Goal: Answer question/provide support: Share knowledge or assist other users

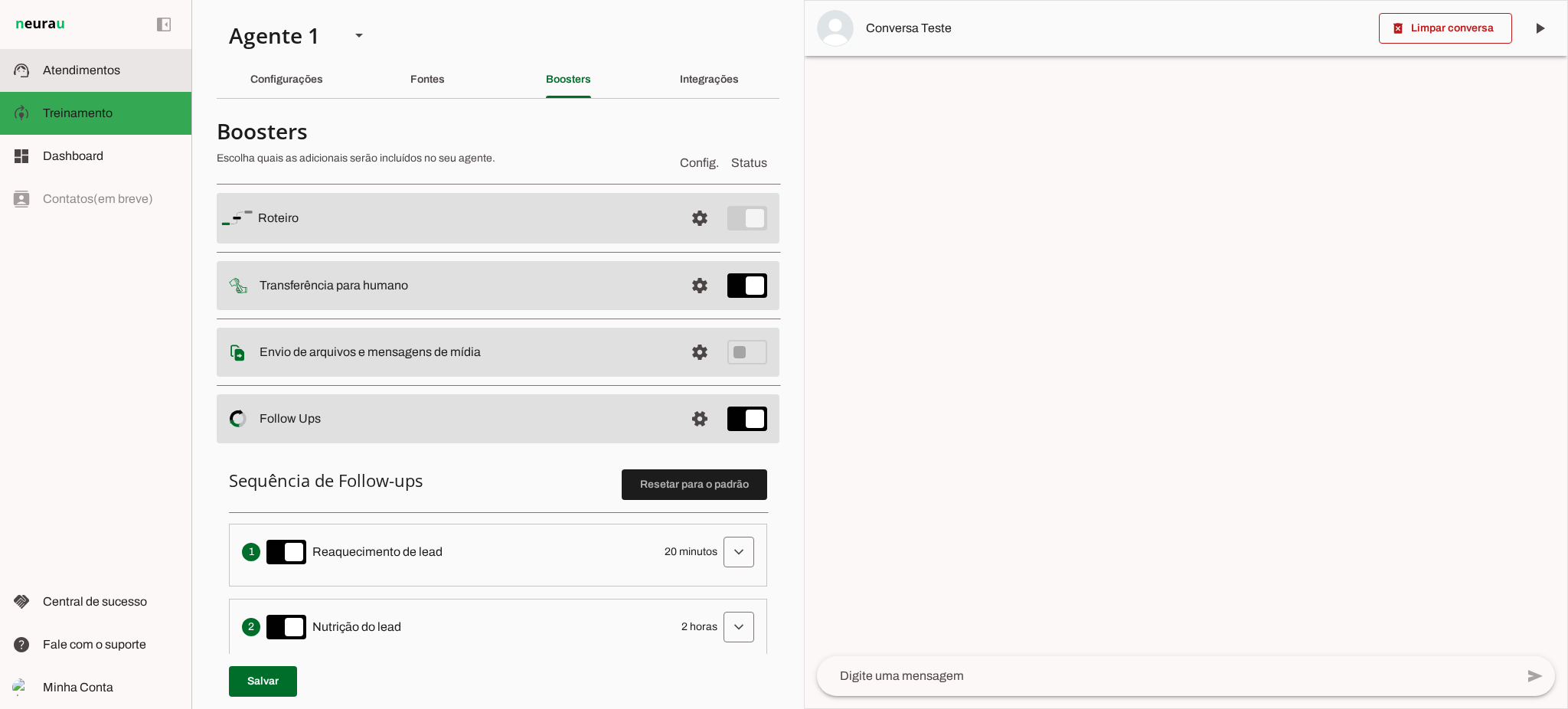
click at [116, 66] on span "Atendimentos" at bounding box center [82, 70] width 78 height 13
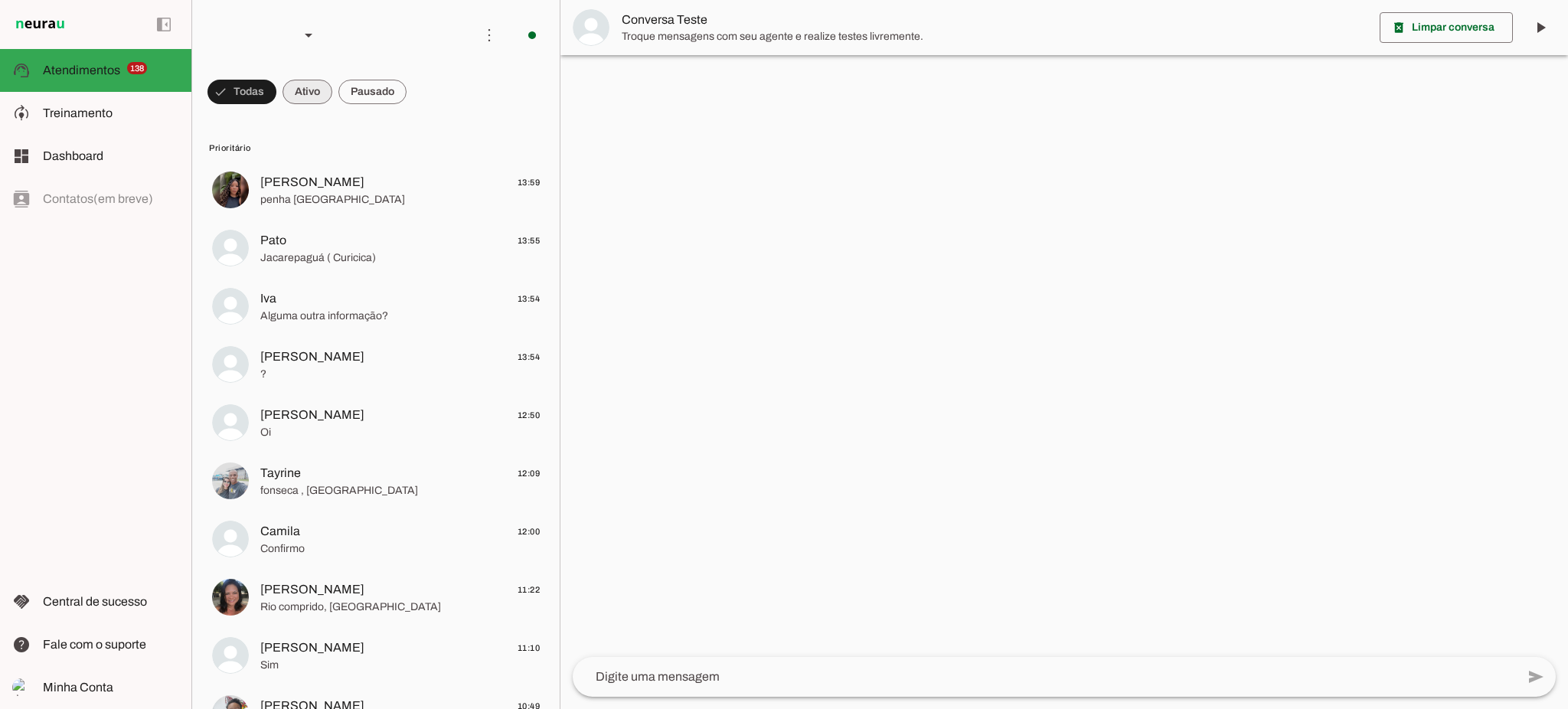
click at [316, 87] on span at bounding box center [308, 92] width 50 height 36
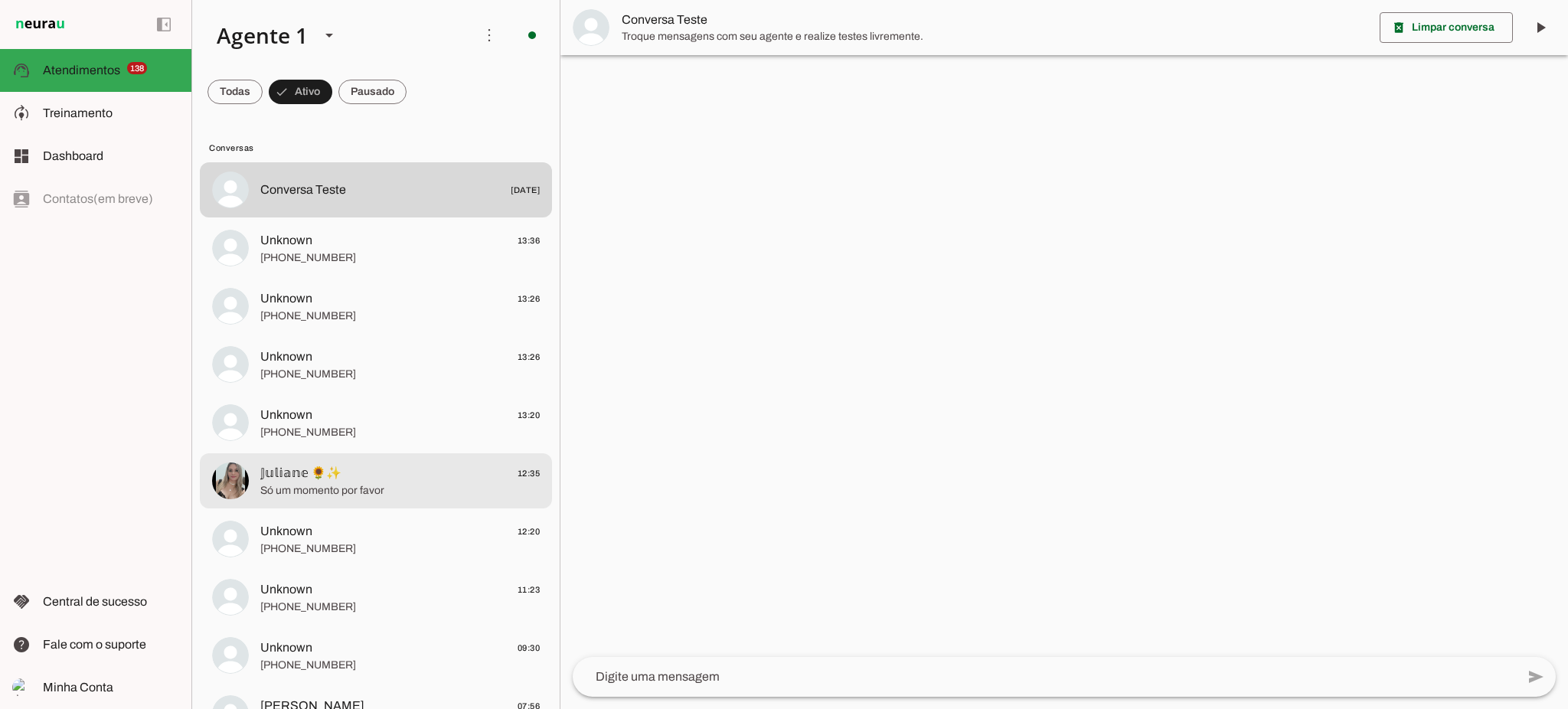
click at [348, 481] on span "𝕁𝕦𝕝𝕚𝕒𝕟𝕖 🌻✨ 12:35" at bounding box center [399, 474] width 279 height 19
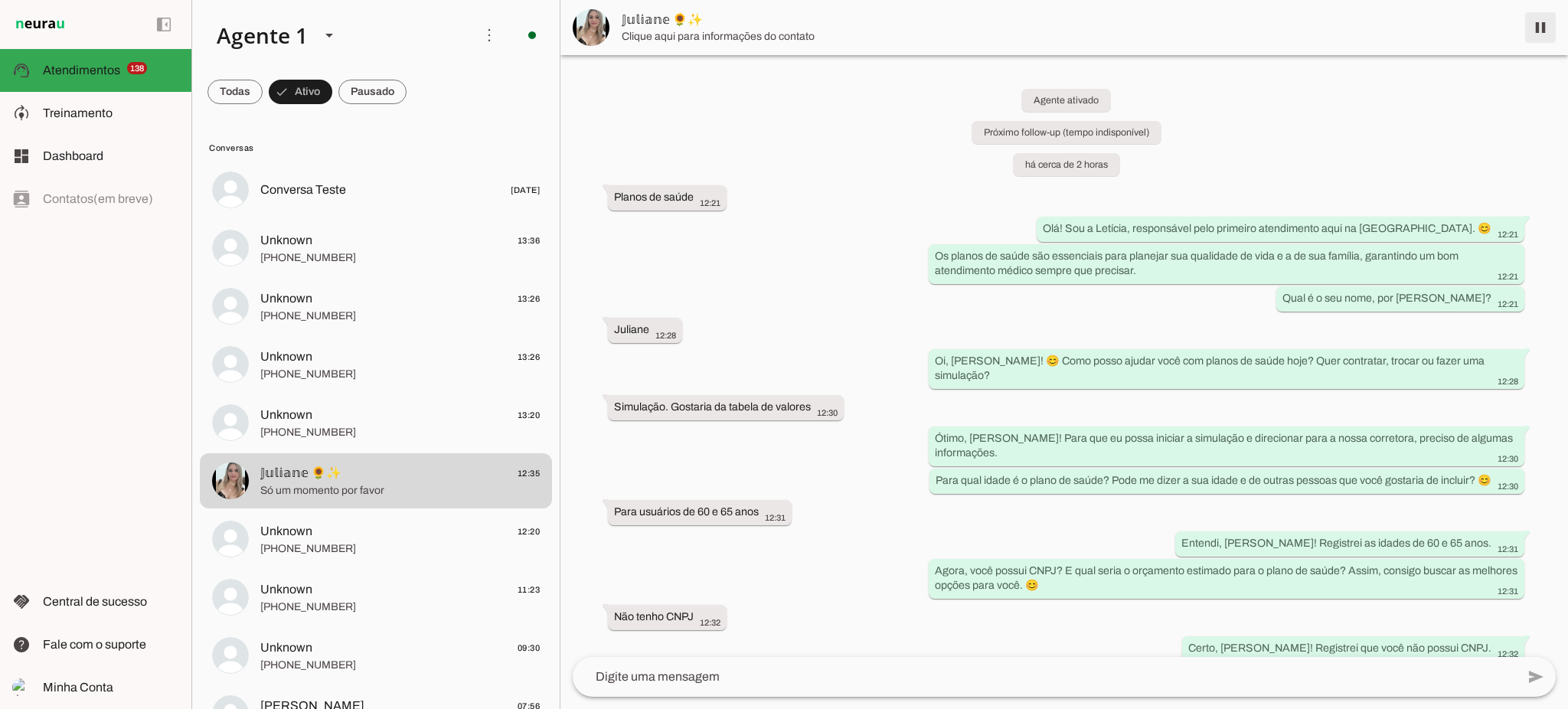
click at [1542, 17] on span at bounding box center [1540, 28] width 36 height 36
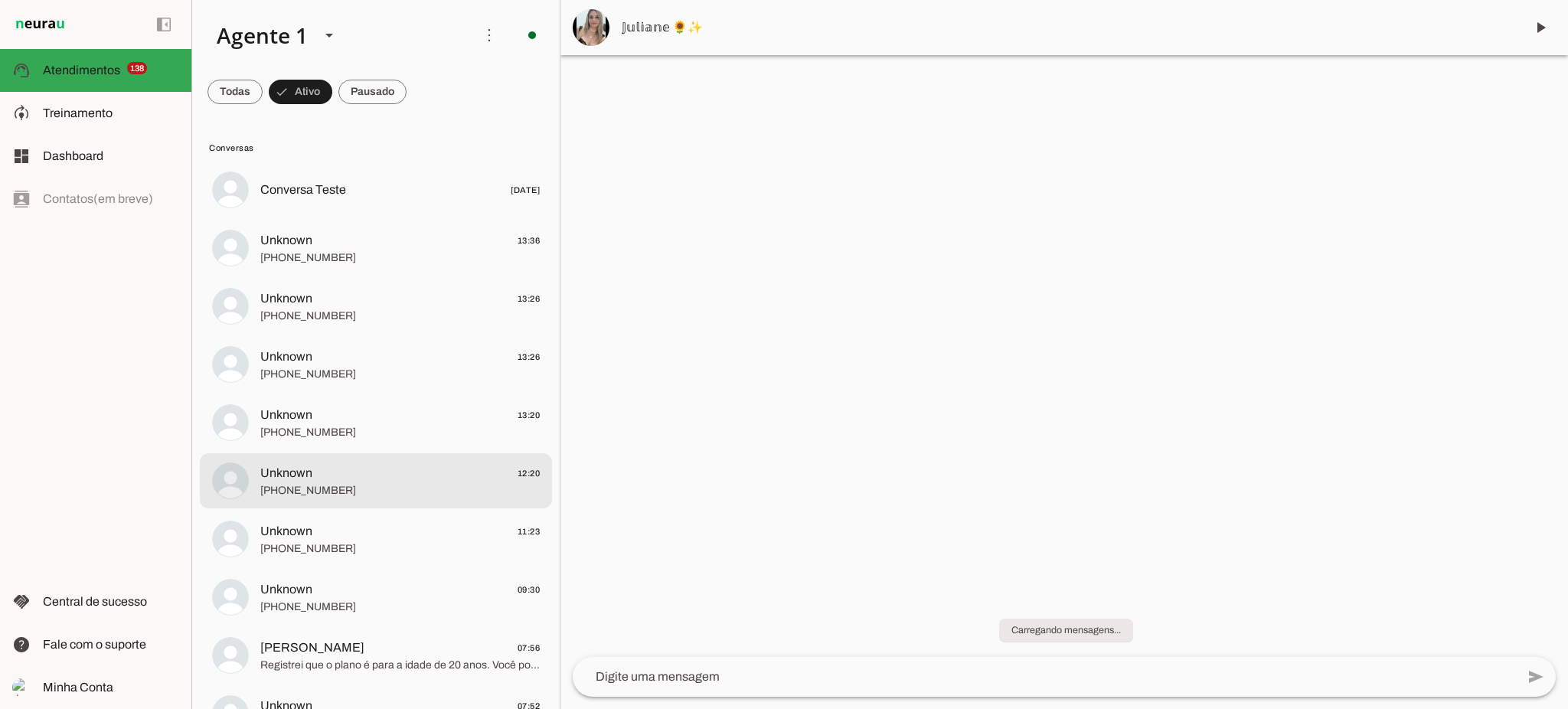
scroll to position [102, 0]
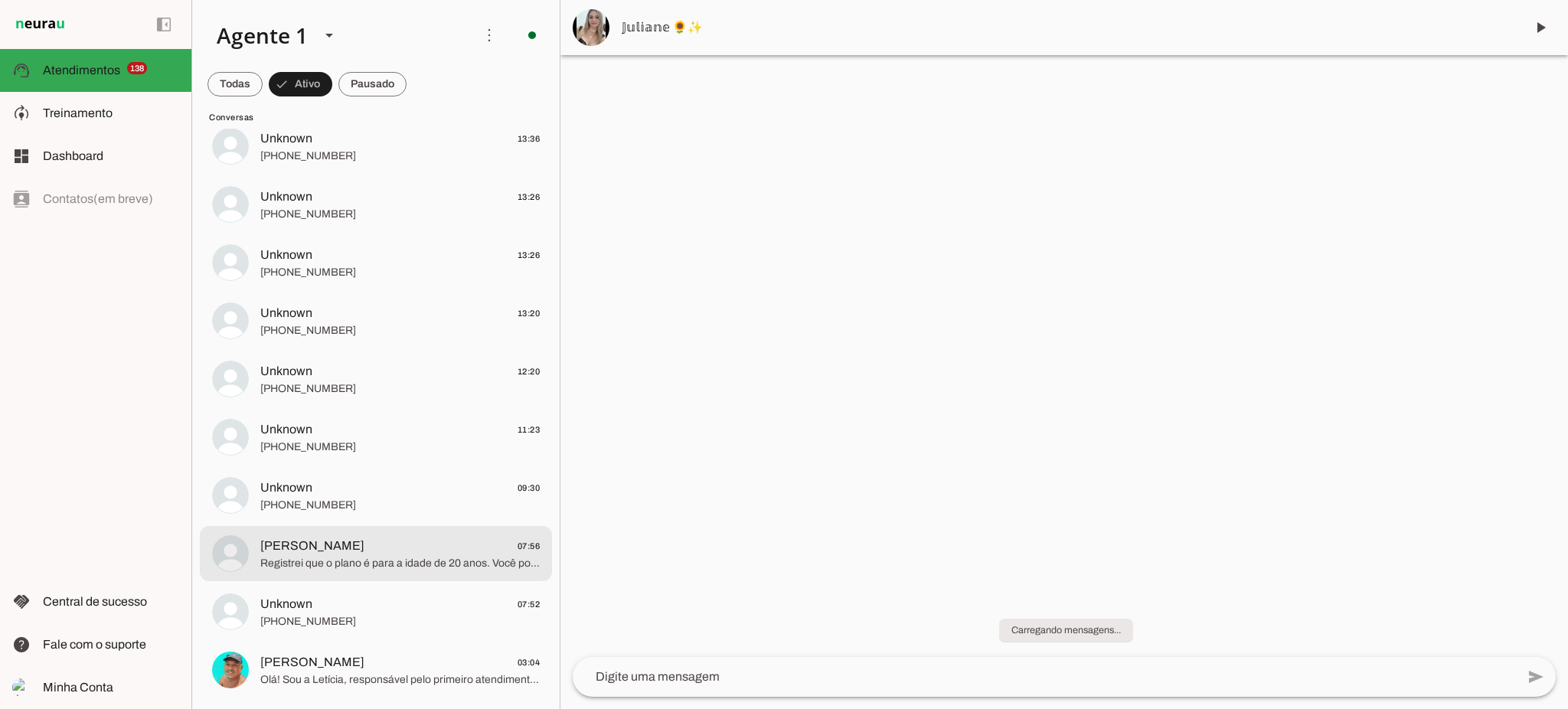
click at [363, 547] on span "[PERSON_NAME] 07:56" at bounding box center [399, 547] width 279 height 19
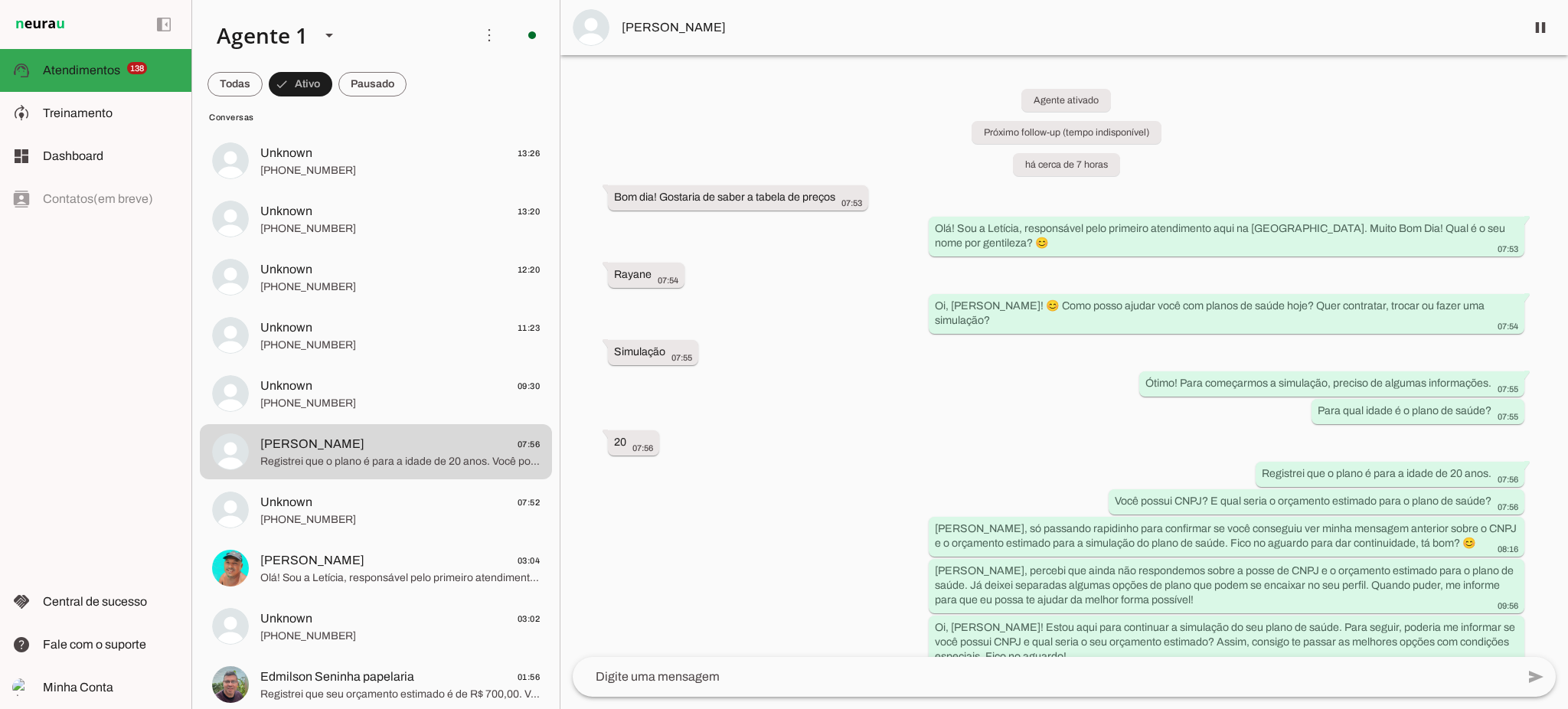
scroll to position [23, 0]
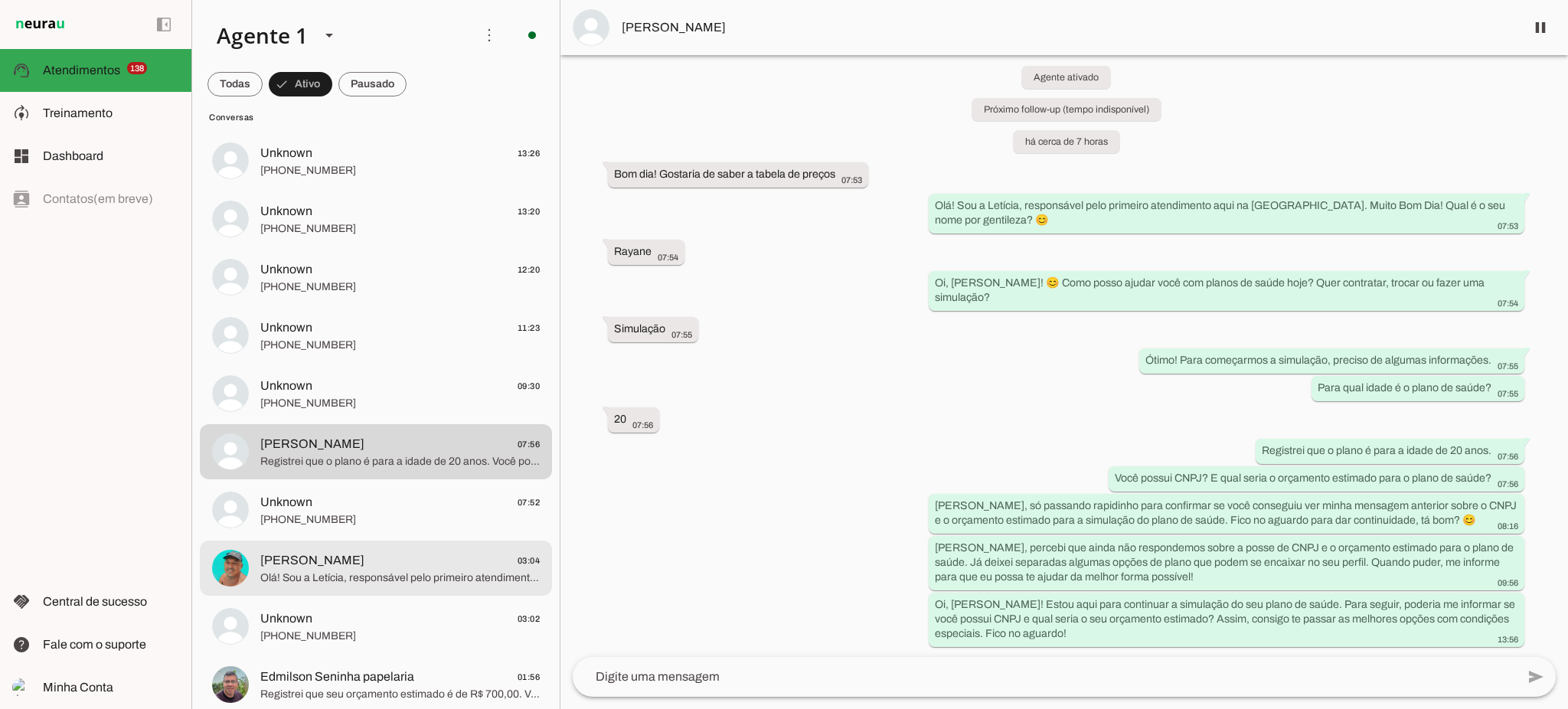
click at [326, 592] on md-item "[PERSON_NAME] 03:04 Olá! Sou a Letícia, responsável pelo primeiro atendimento a…" at bounding box center [375, 568] width 352 height 55
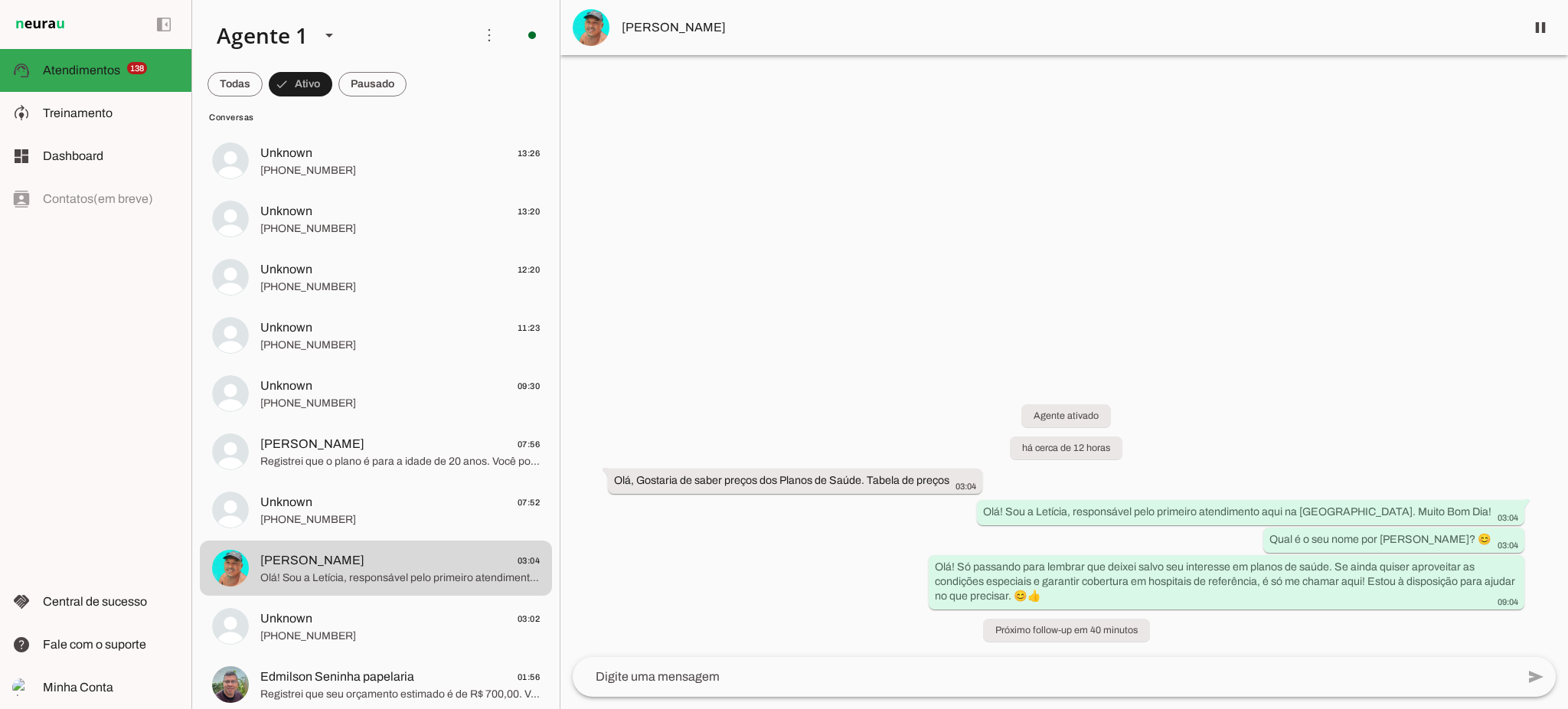
scroll to position [306, 0]
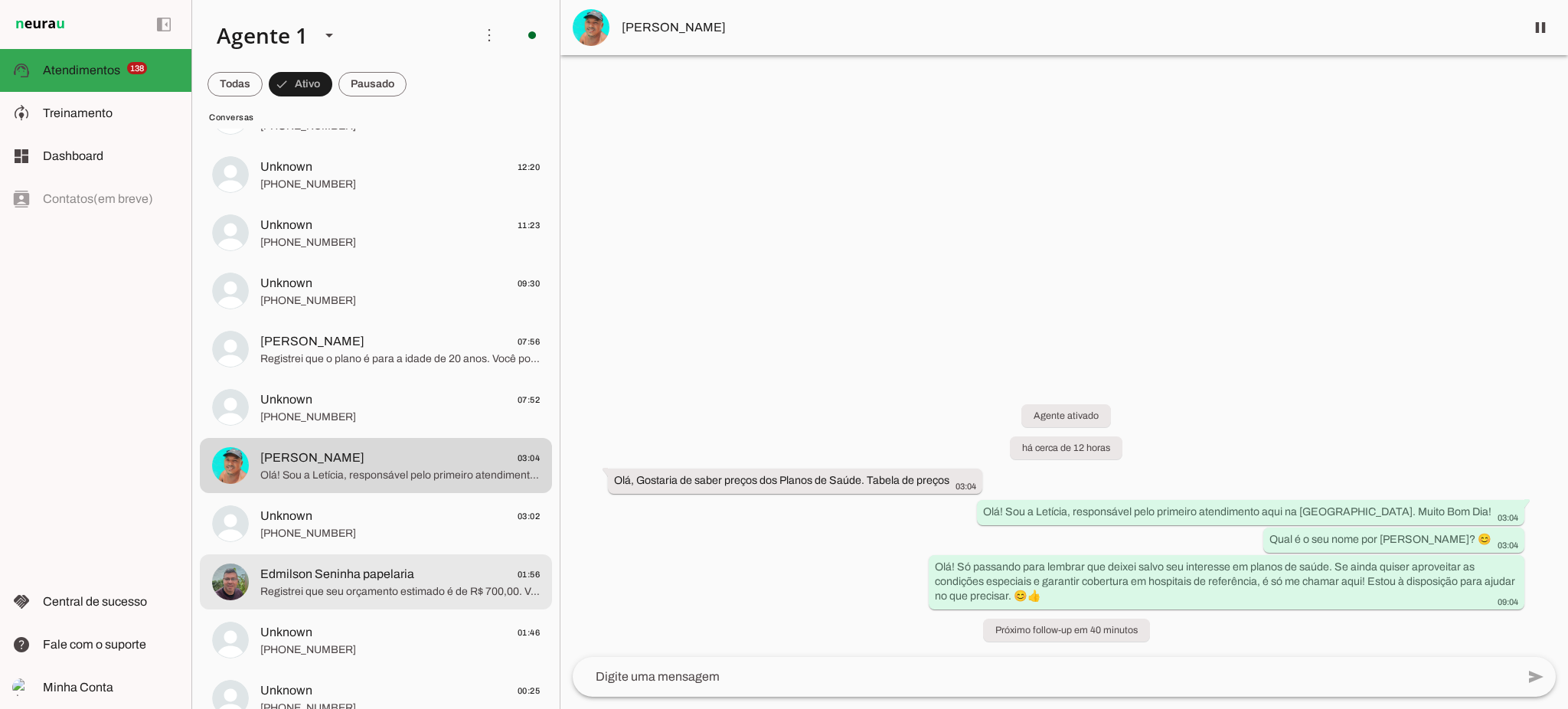
click at [345, 595] on span "Registrei que seu orçamento estimado é de R$ 700,00. Você tem alguma preferênci…" at bounding box center [399, 592] width 279 height 15
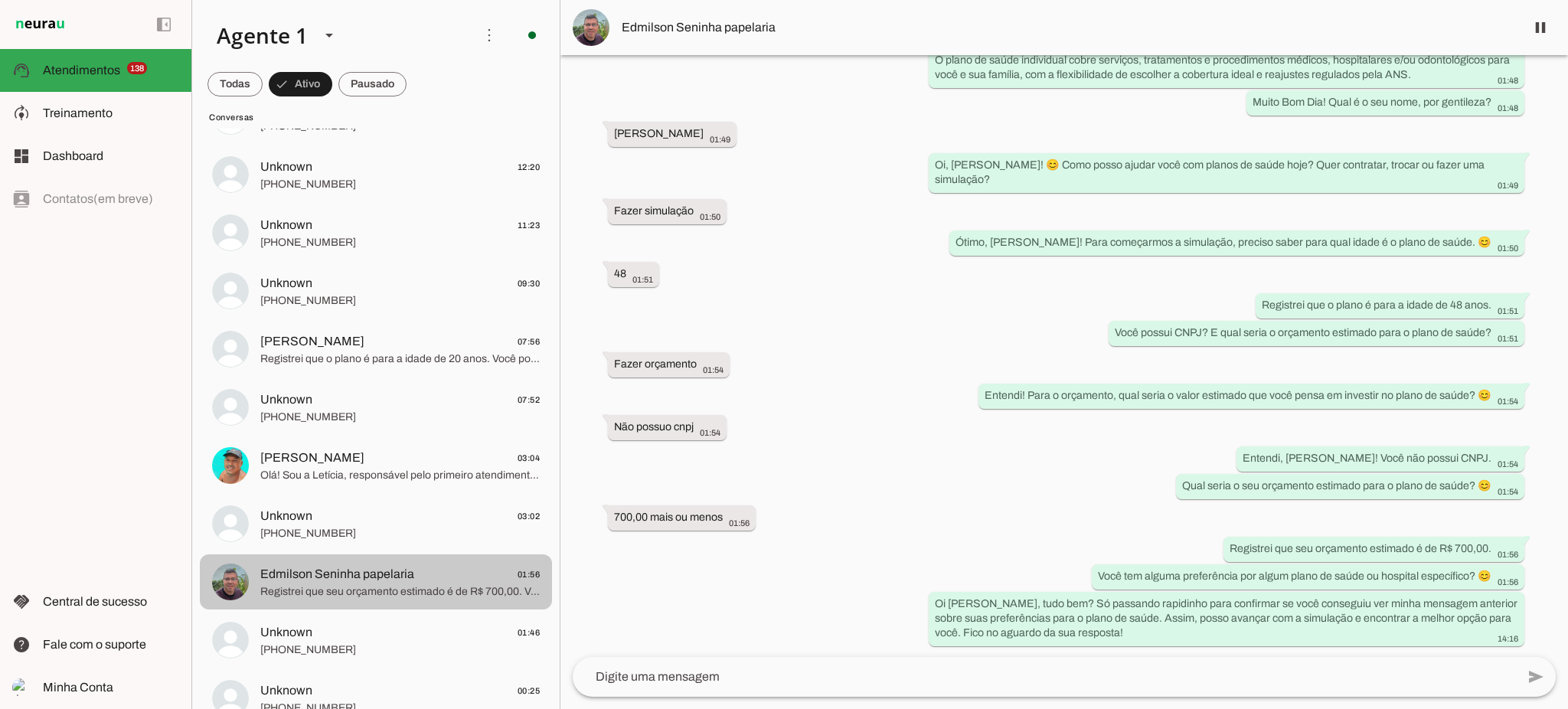
scroll to position [510, 0]
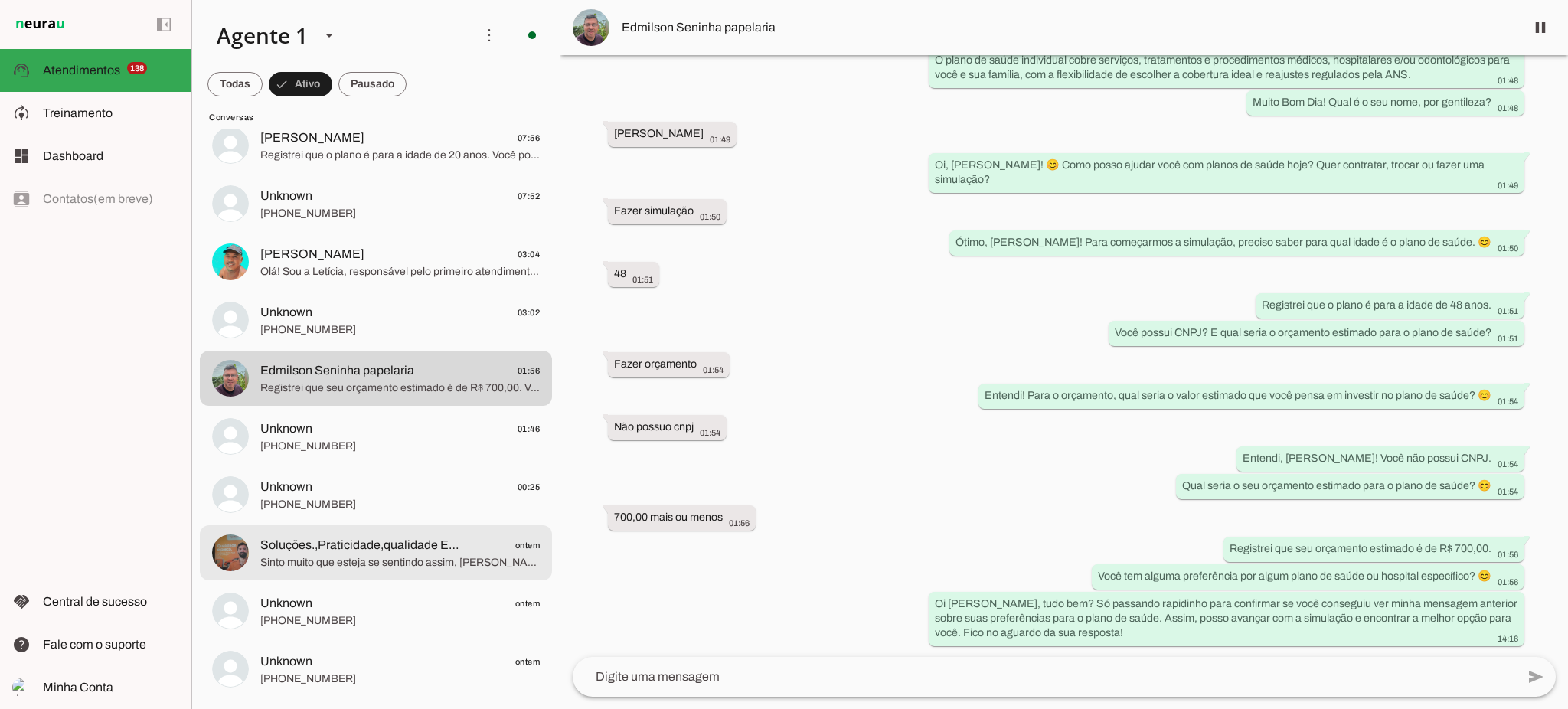
click at [327, 564] on span "Sinto muito que esteja se sentindo assim, [PERSON_NAME]. Entendo sua frustração…" at bounding box center [399, 563] width 279 height 15
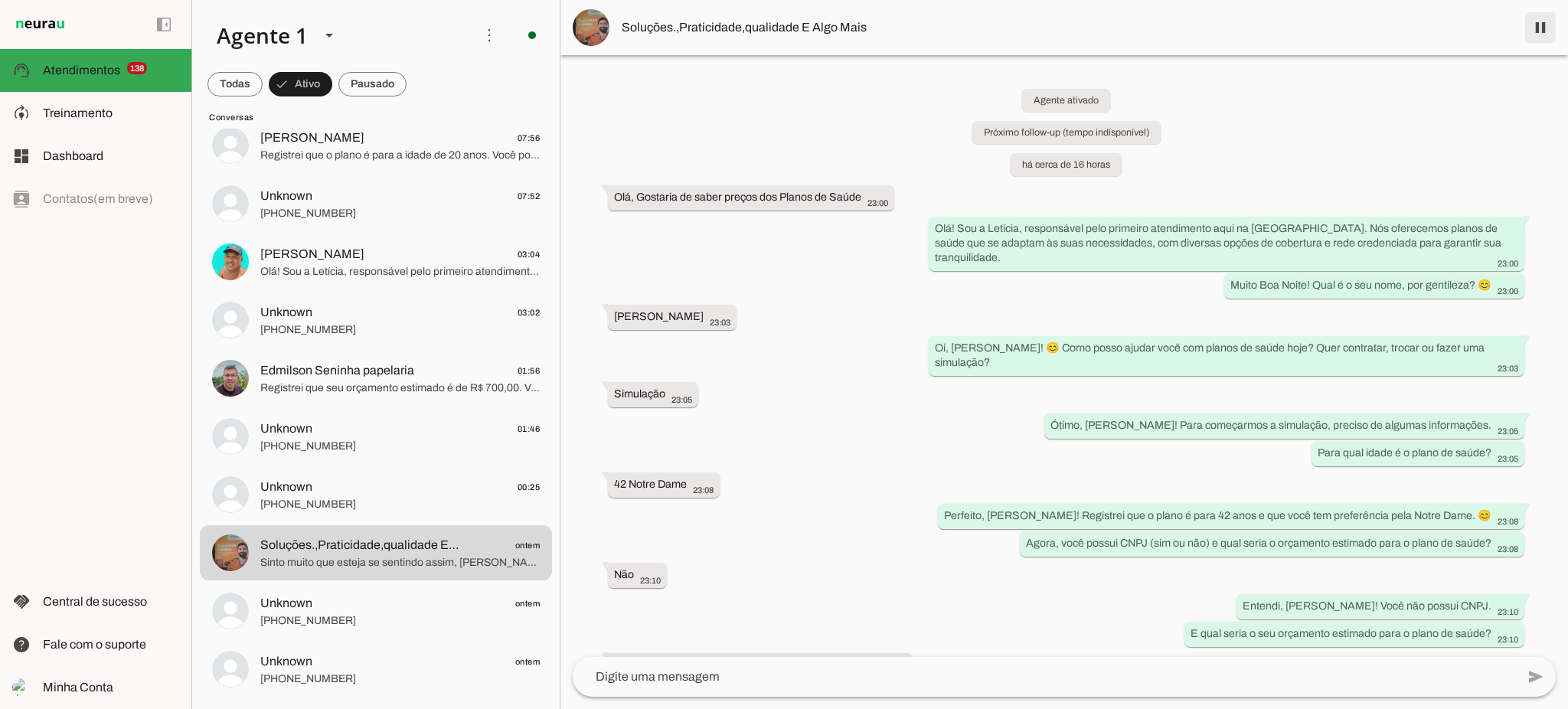
click at [1540, 26] on span at bounding box center [1540, 28] width 36 height 36
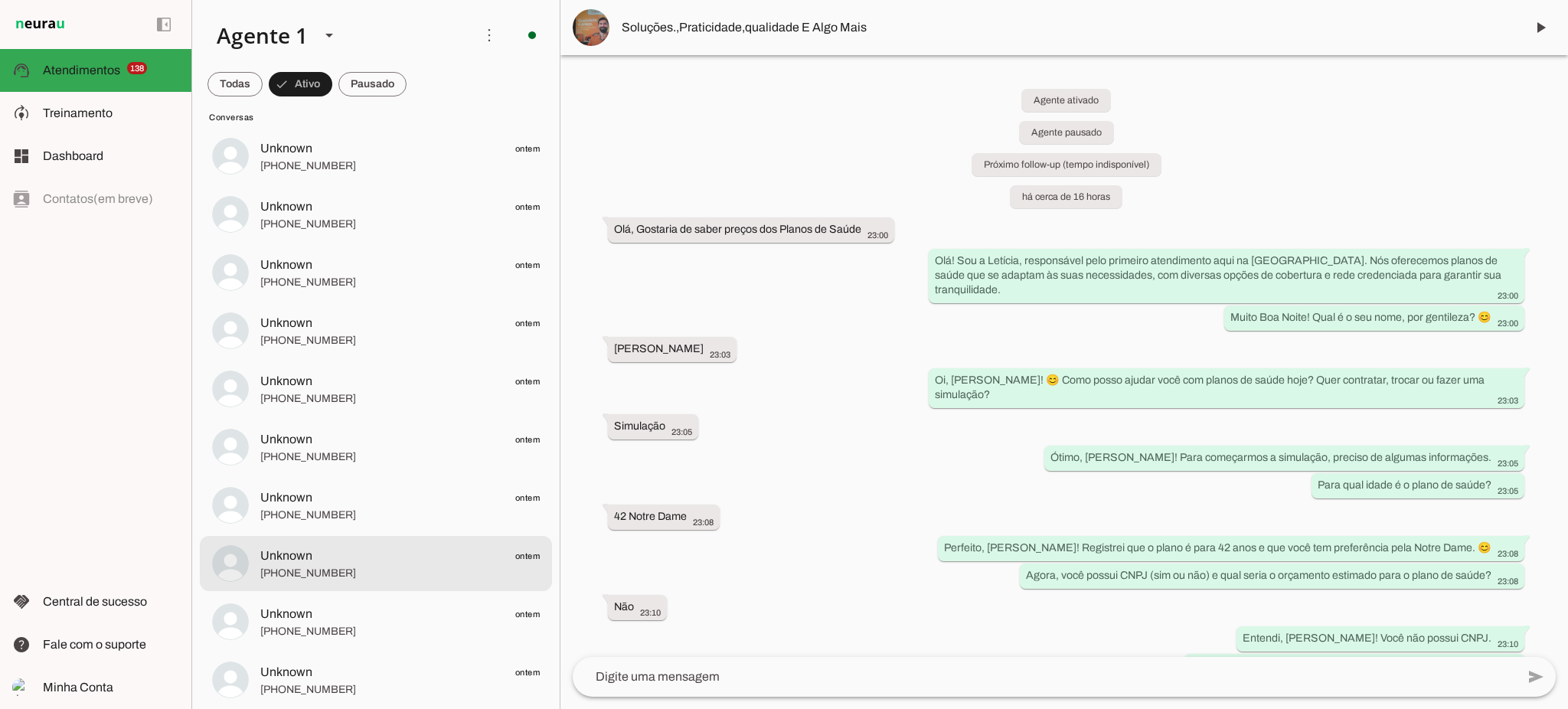
scroll to position [2247, 0]
click at [448, 574] on span "Olá! Sou a Letícia, responsável pelo primeiro atendimento aqui na [GEOGRAPHIC_D…" at bounding box center [399, 573] width 279 height 15
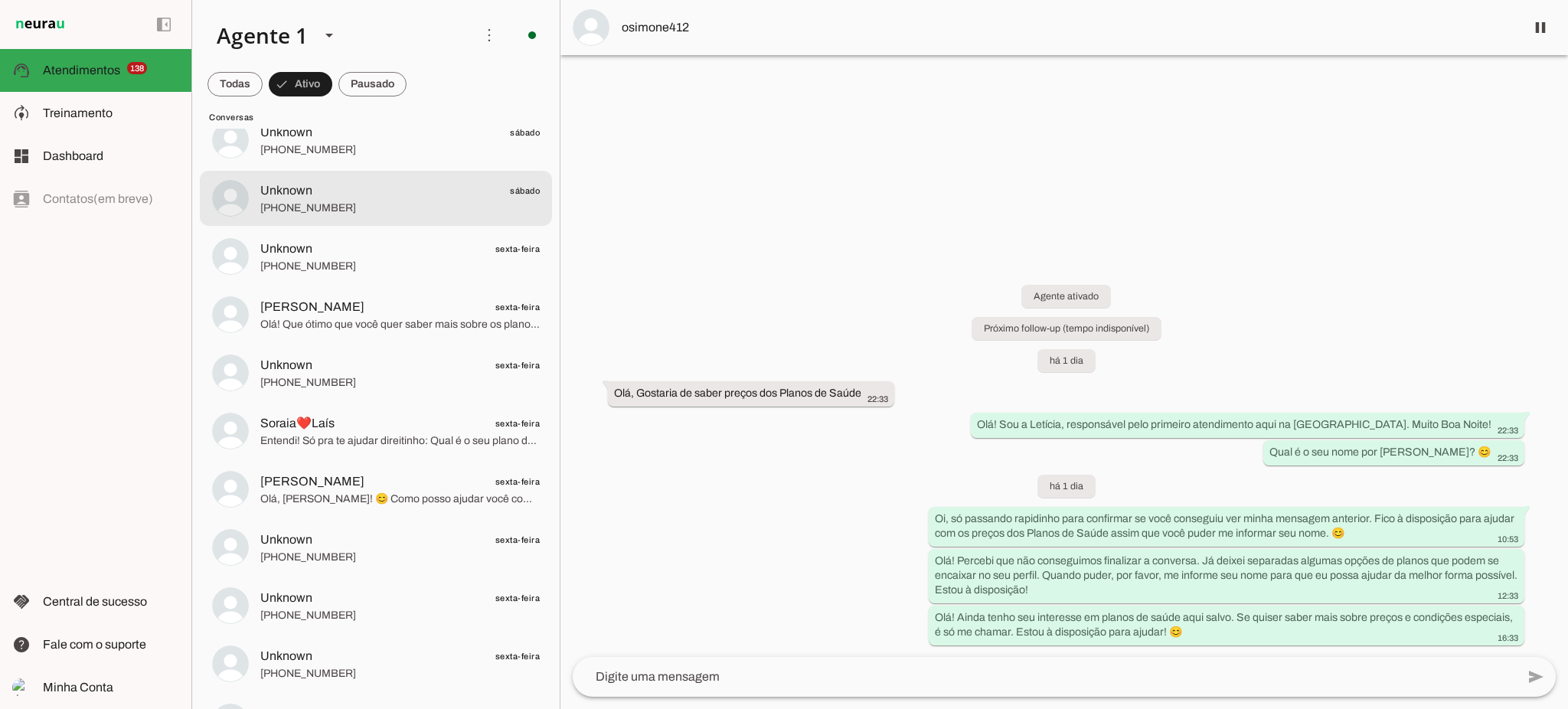
scroll to position [4621, 0]
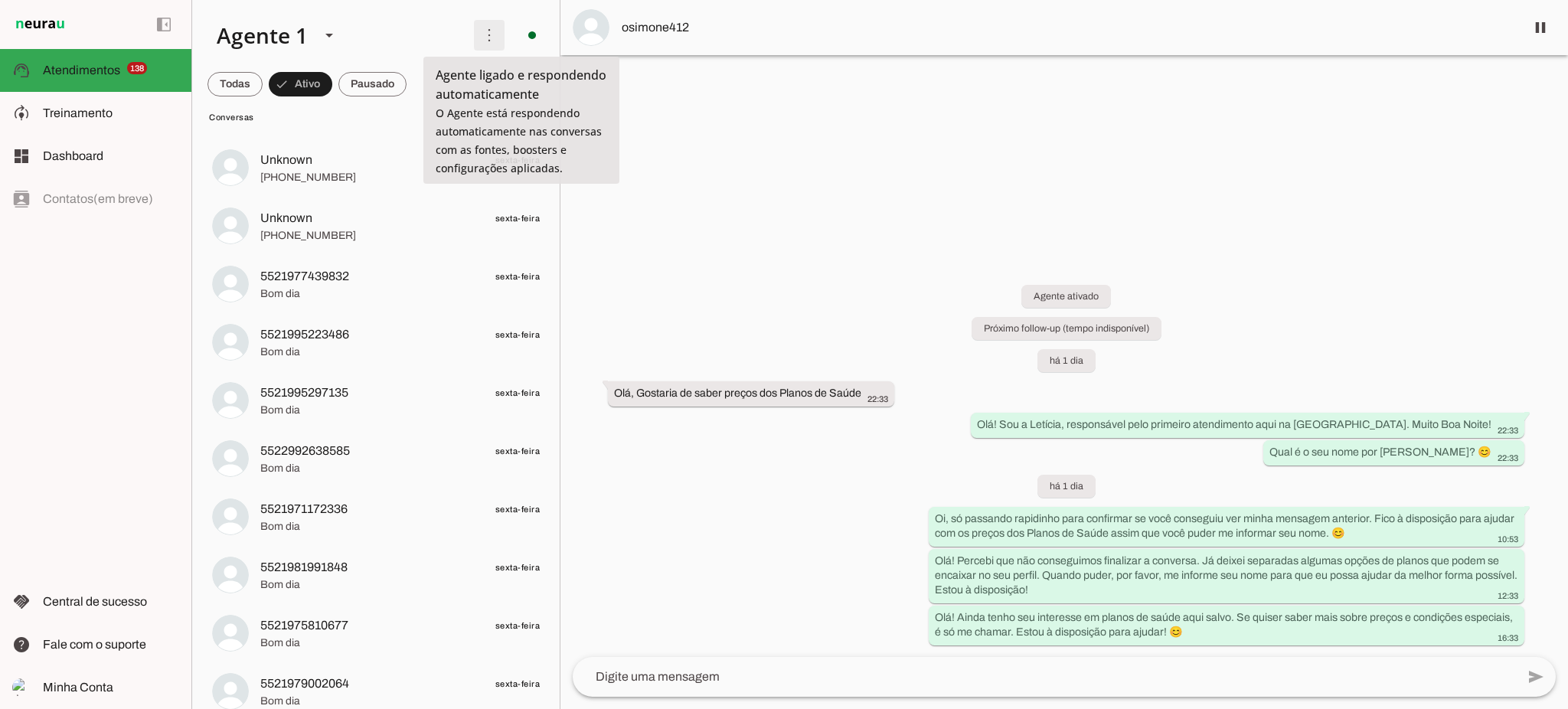
click at [483, 34] on span at bounding box center [489, 35] width 36 height 36
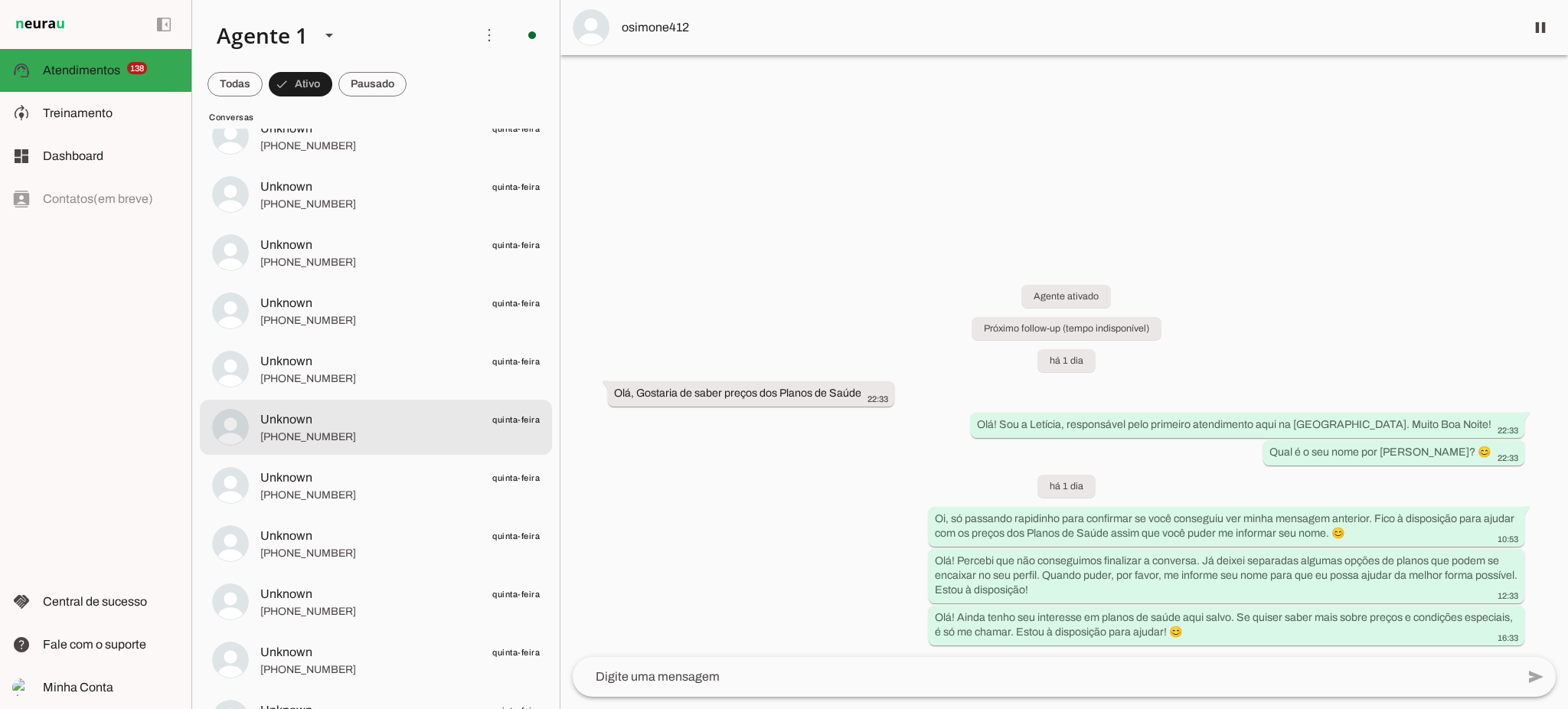
scroll to position [6154, 0]
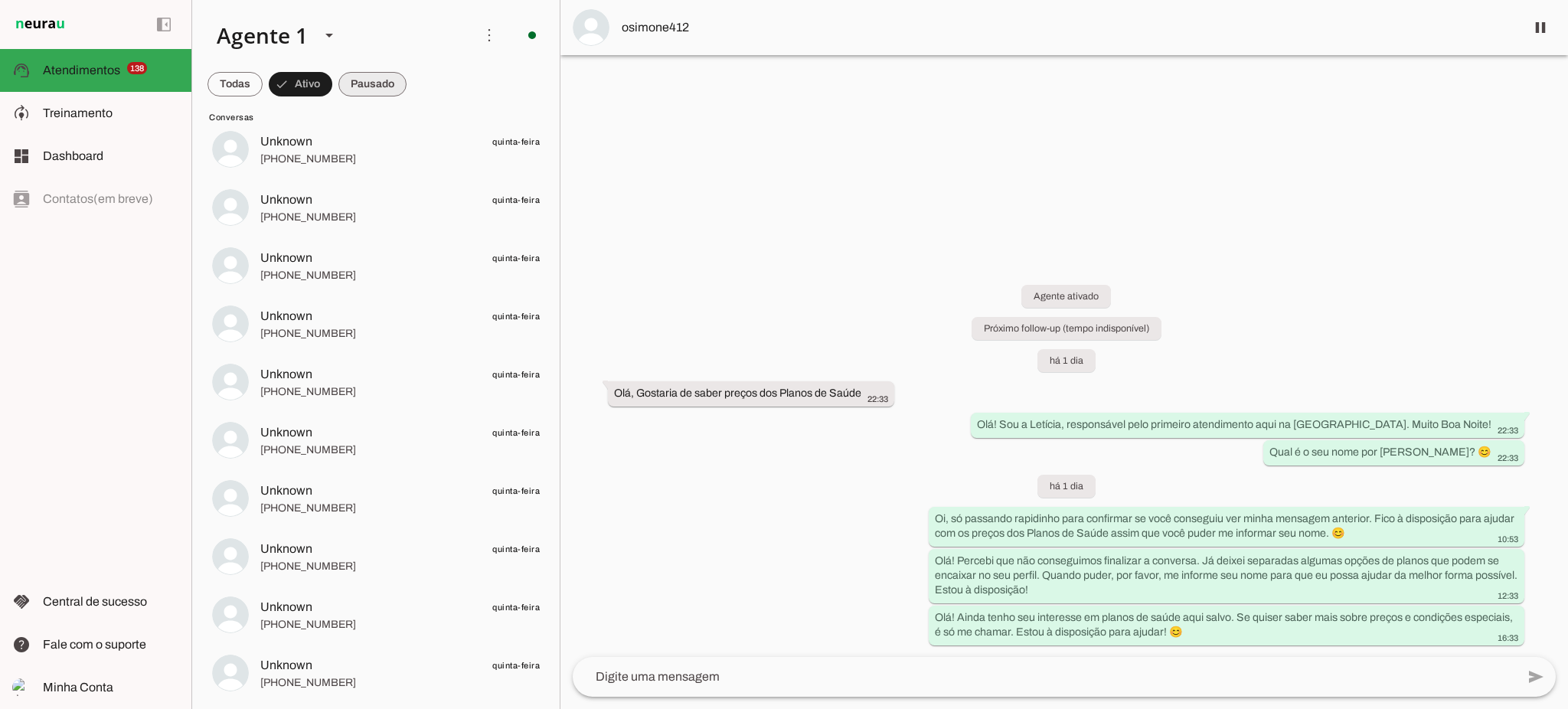
click at [384, 80] on span at bounding box center [372, 84] width 68 height 36
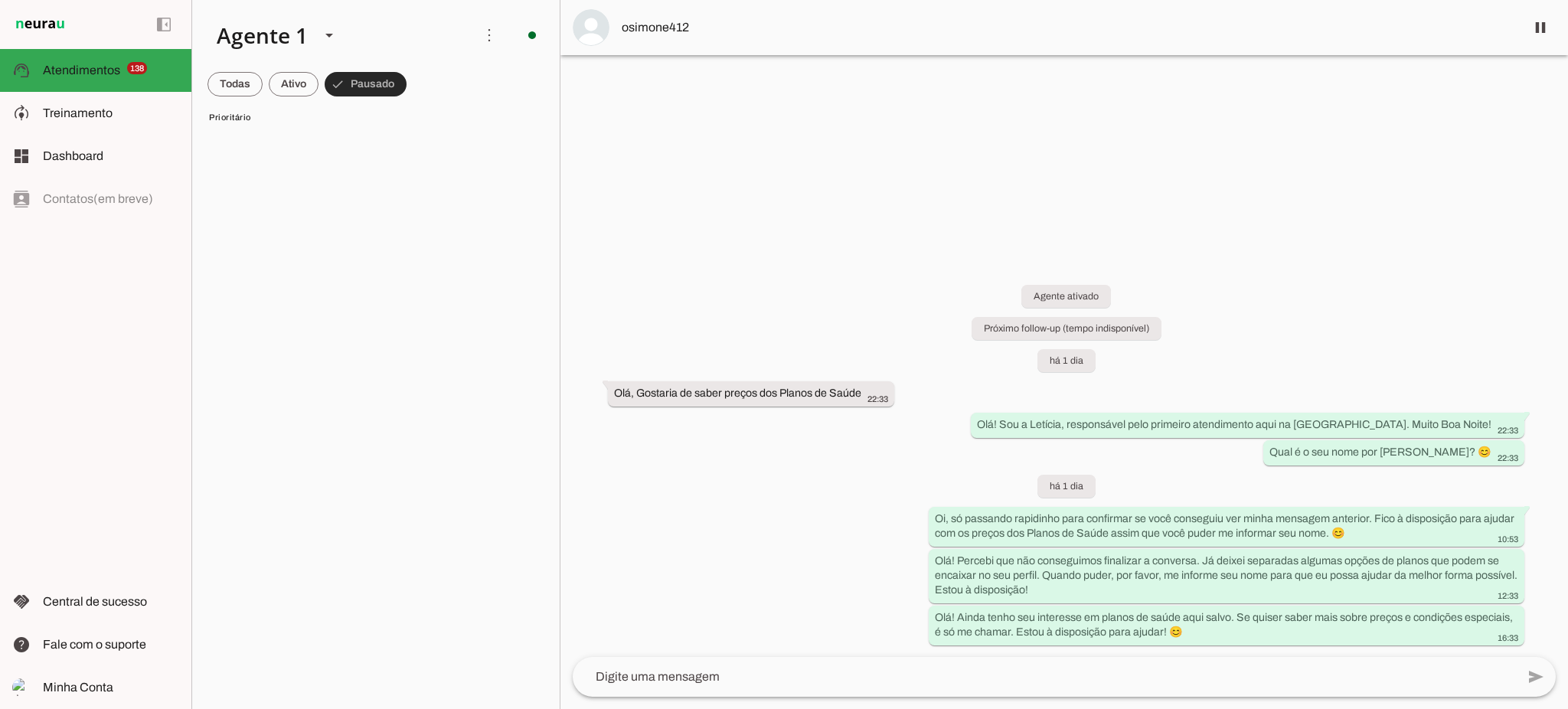
scroll to position [12054, 0]
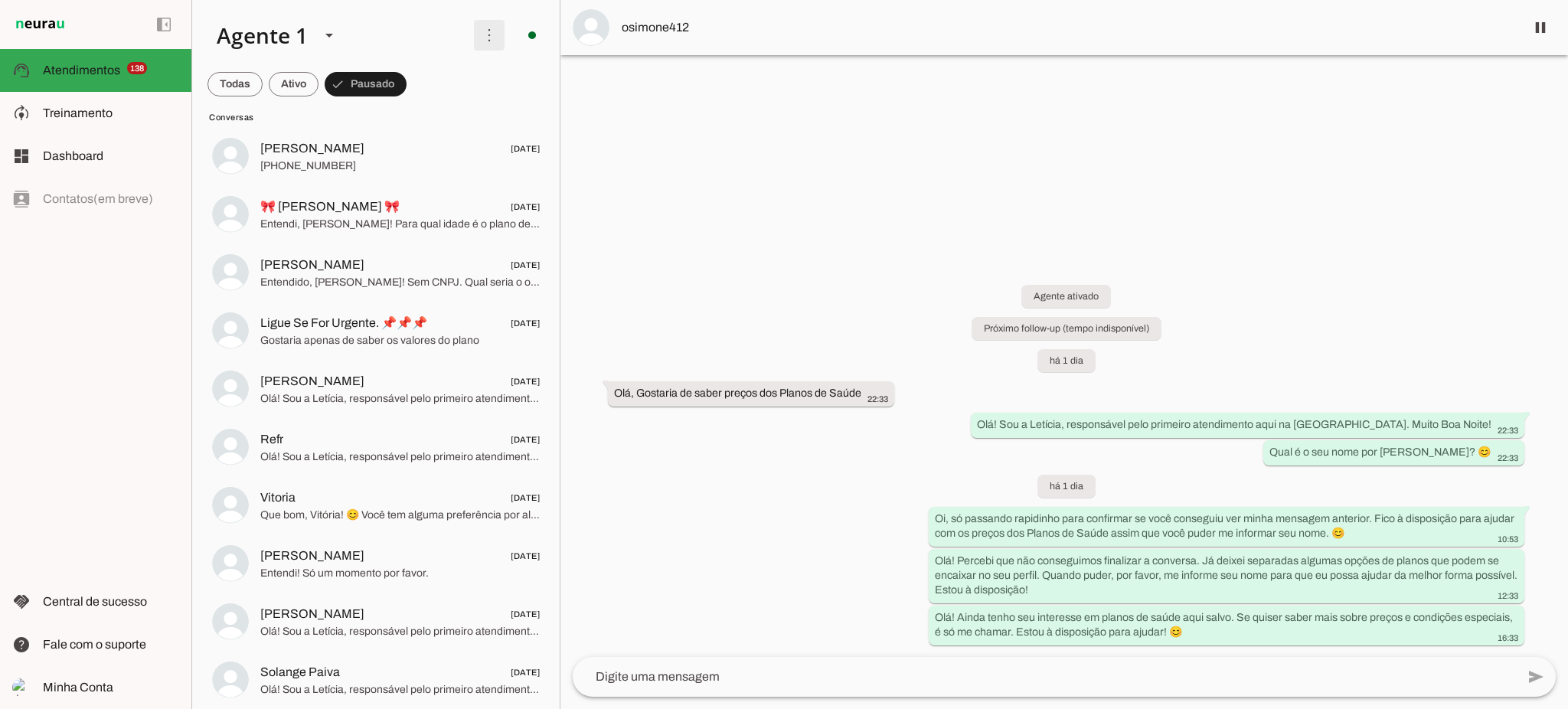
click at [477, 34] on span at bounding box center [489, 35] width 36 height 36
click at [403, 21] on slot at bounding box center [333, 35] width 257 height 52
click at [409, 91] on md-chip-set at bounding box center [375, 83] width 367 height 43
click at [491, 40] on span at bounding box center [489, 35] width 36 height 36
click at [234, 82] on span at bounding box center [234, 84] width 55 height 36
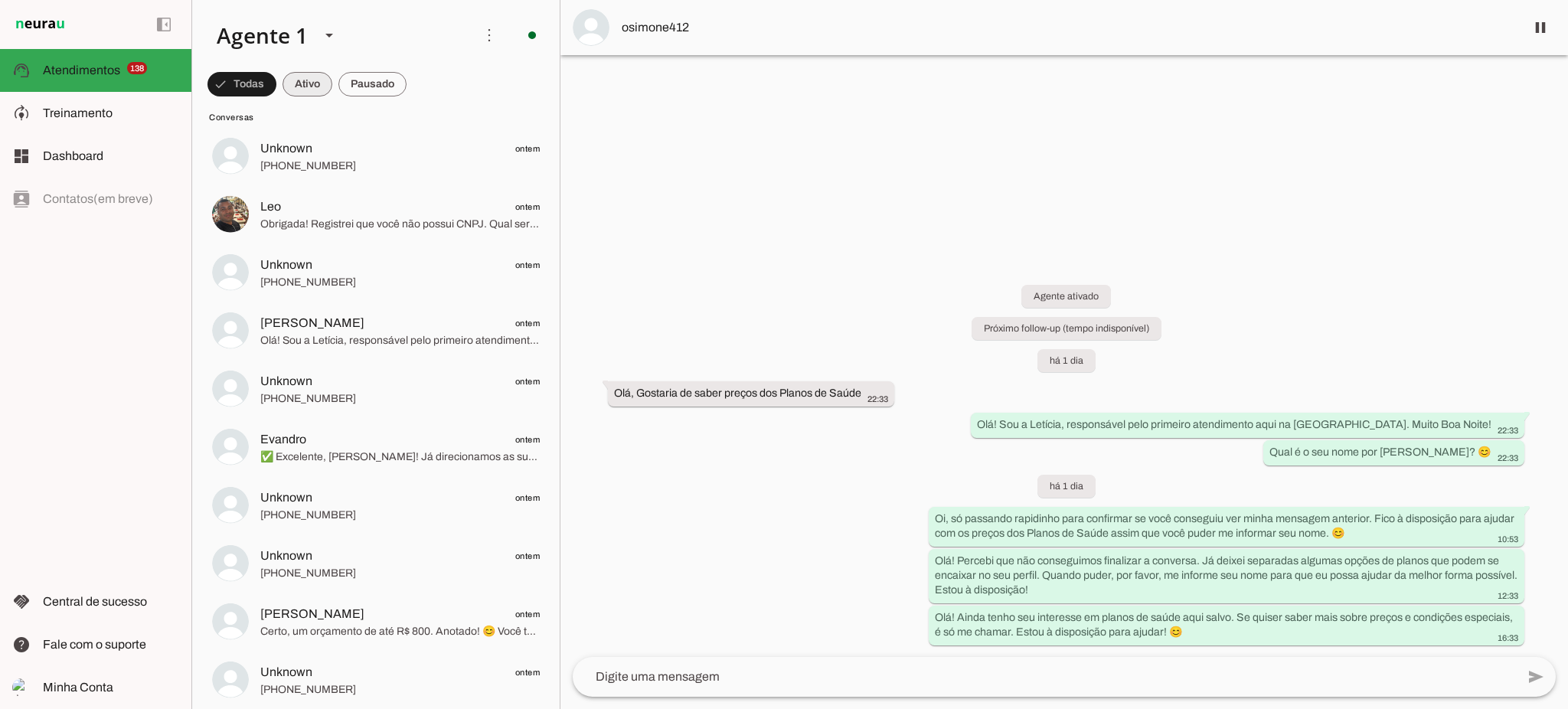
click at [316, 85] on span at bounding box center [308, 84] width 50 height 36
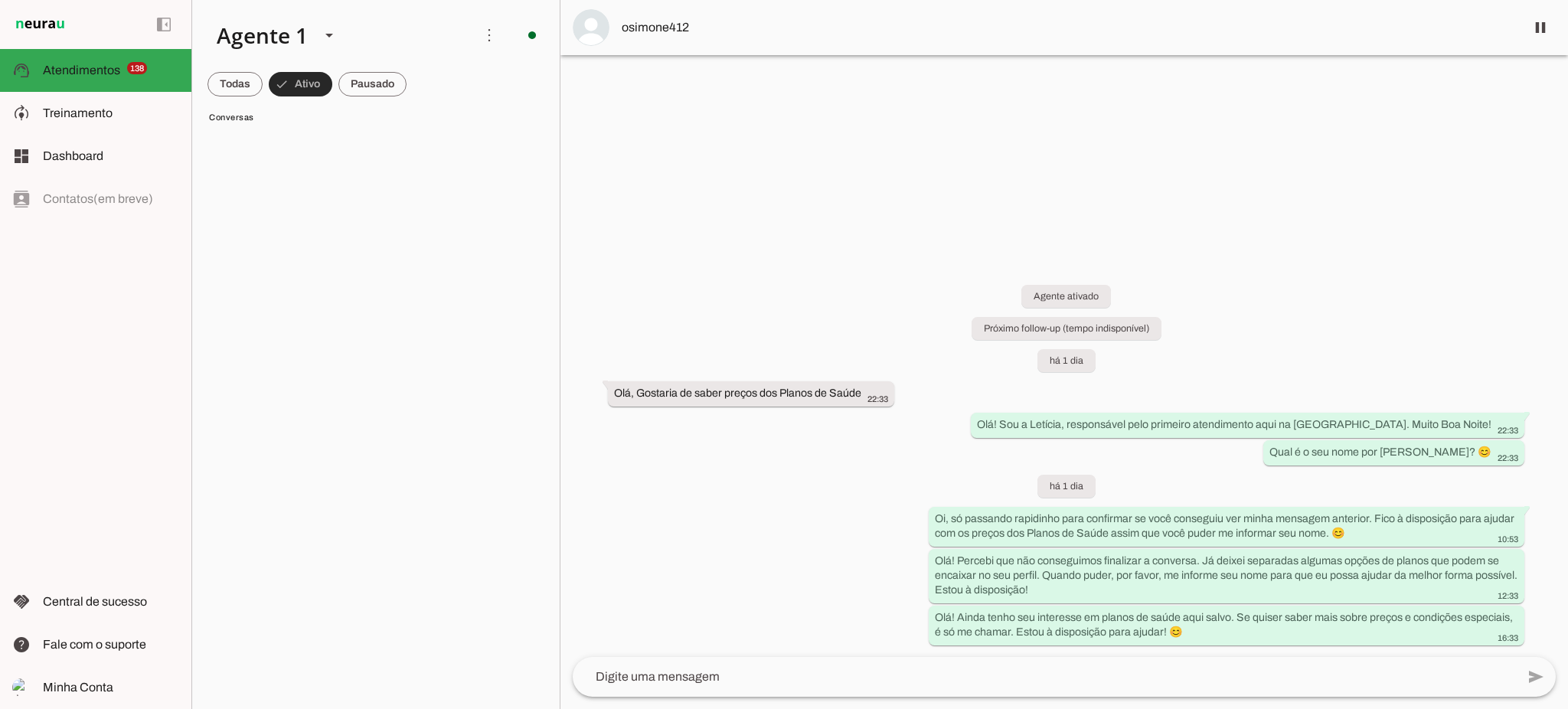
scroll to position [1608, 0]
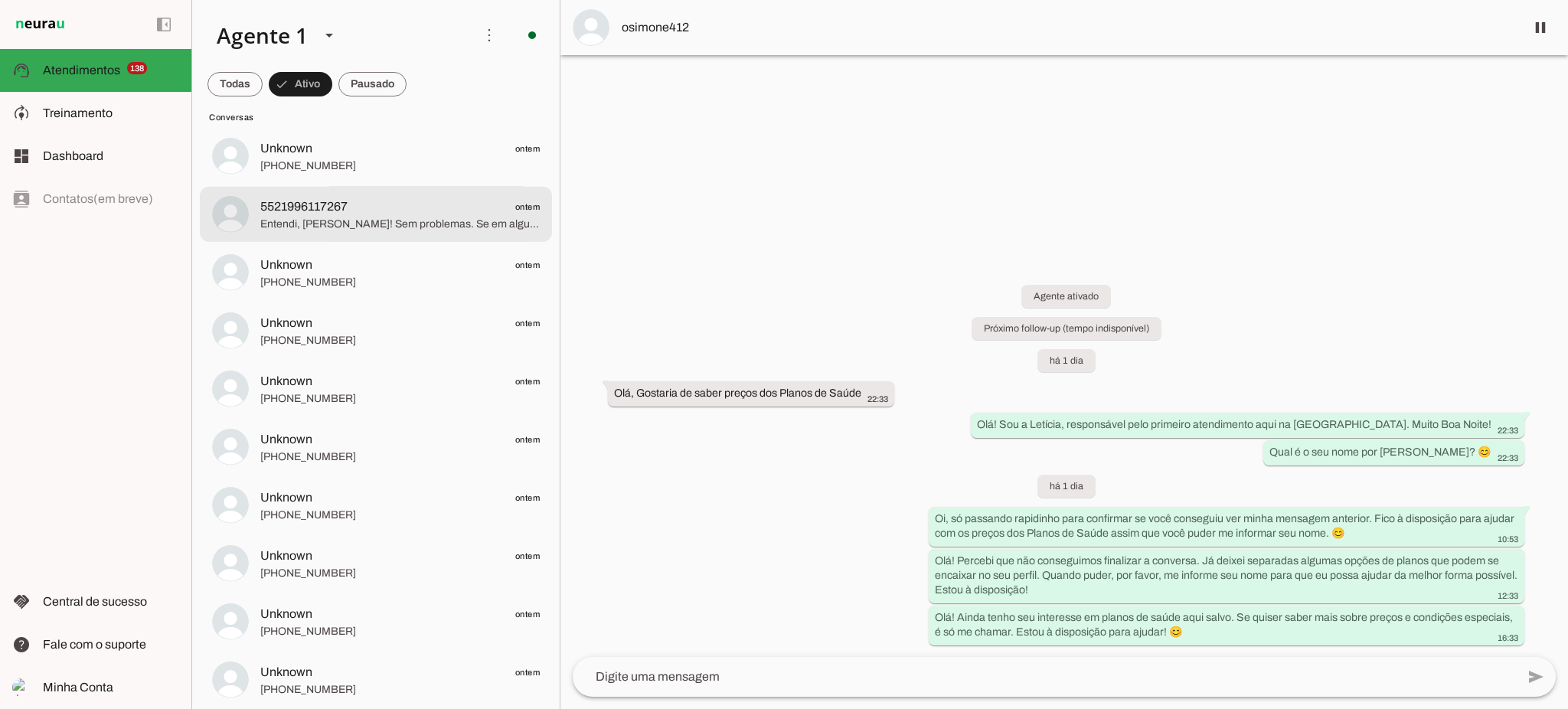
click at [372, 225] on span "Entendi, [PERSON_NAME]! Sem problemas. Se em algum momento você quiser simular …" at bounding box center [399, 224] width 279 height 15
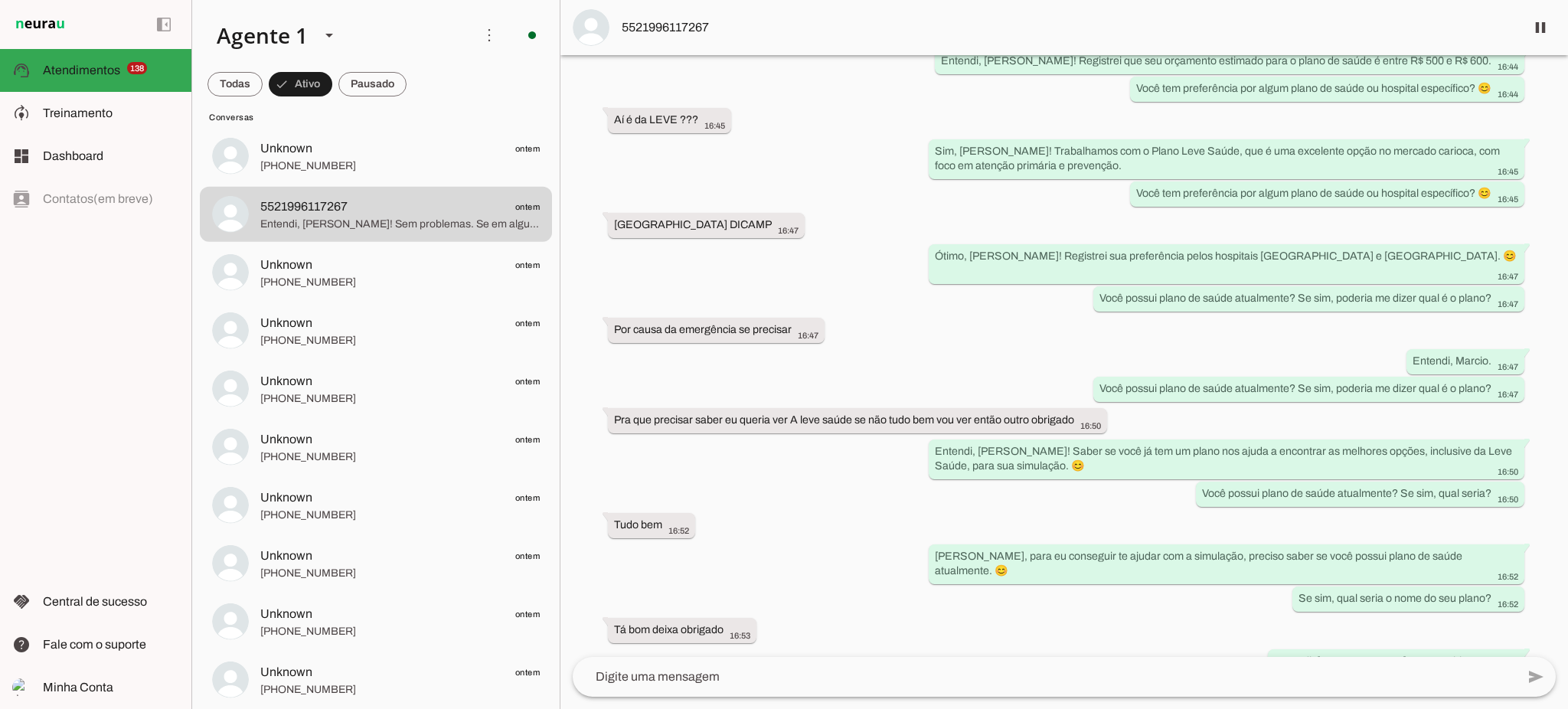
scroll to position [1033, 0]
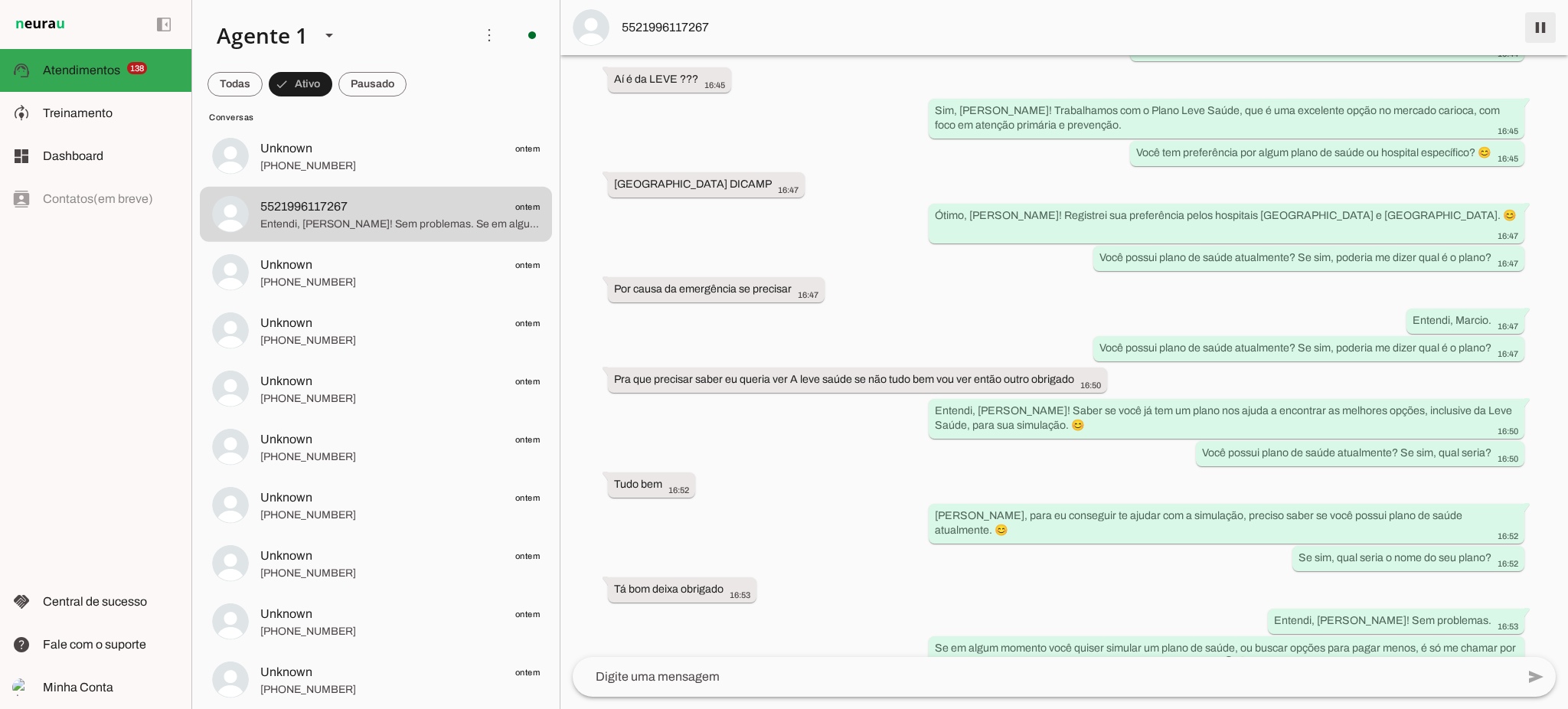
click at [1538, 21] on span at bounding box center [1540, 28] width 36 height 36
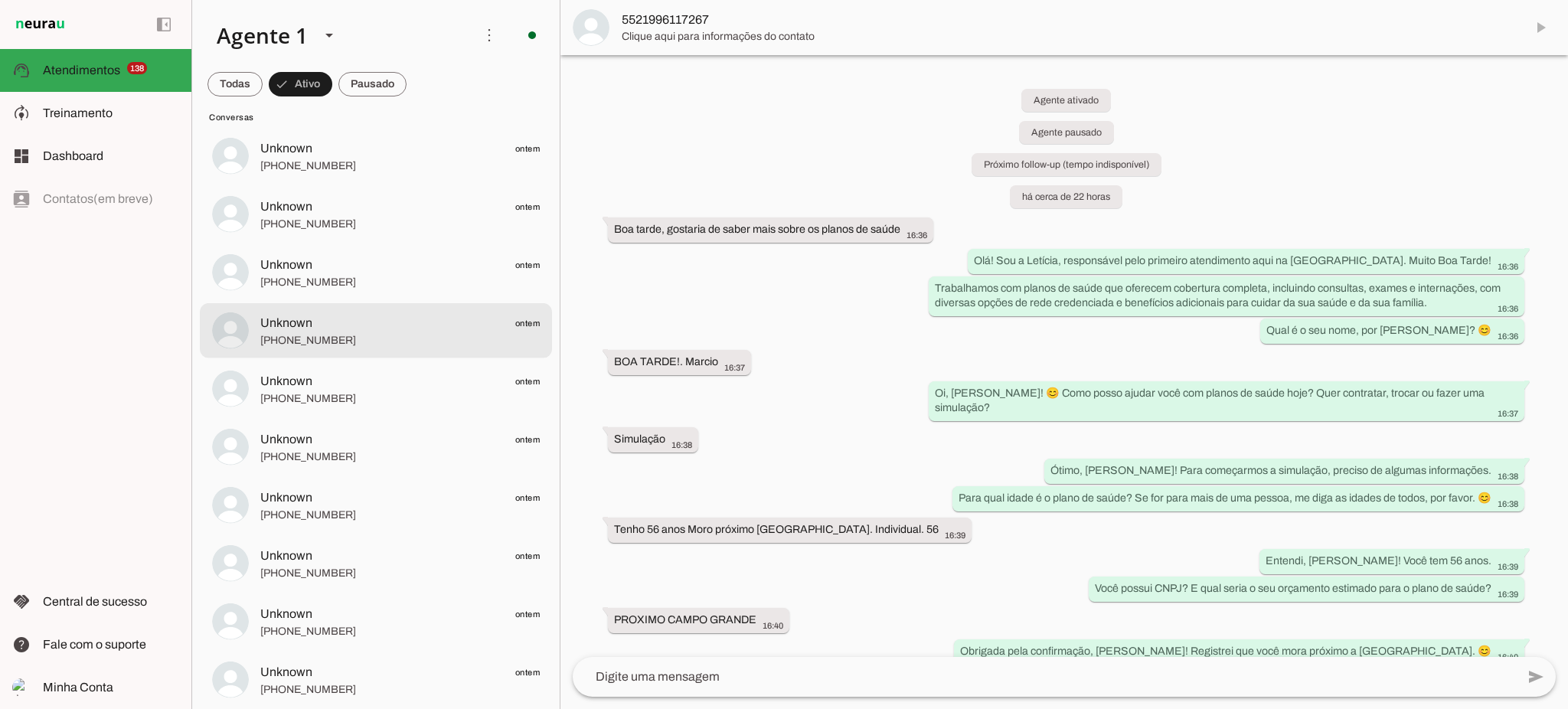
scroll to position [1914, 0]
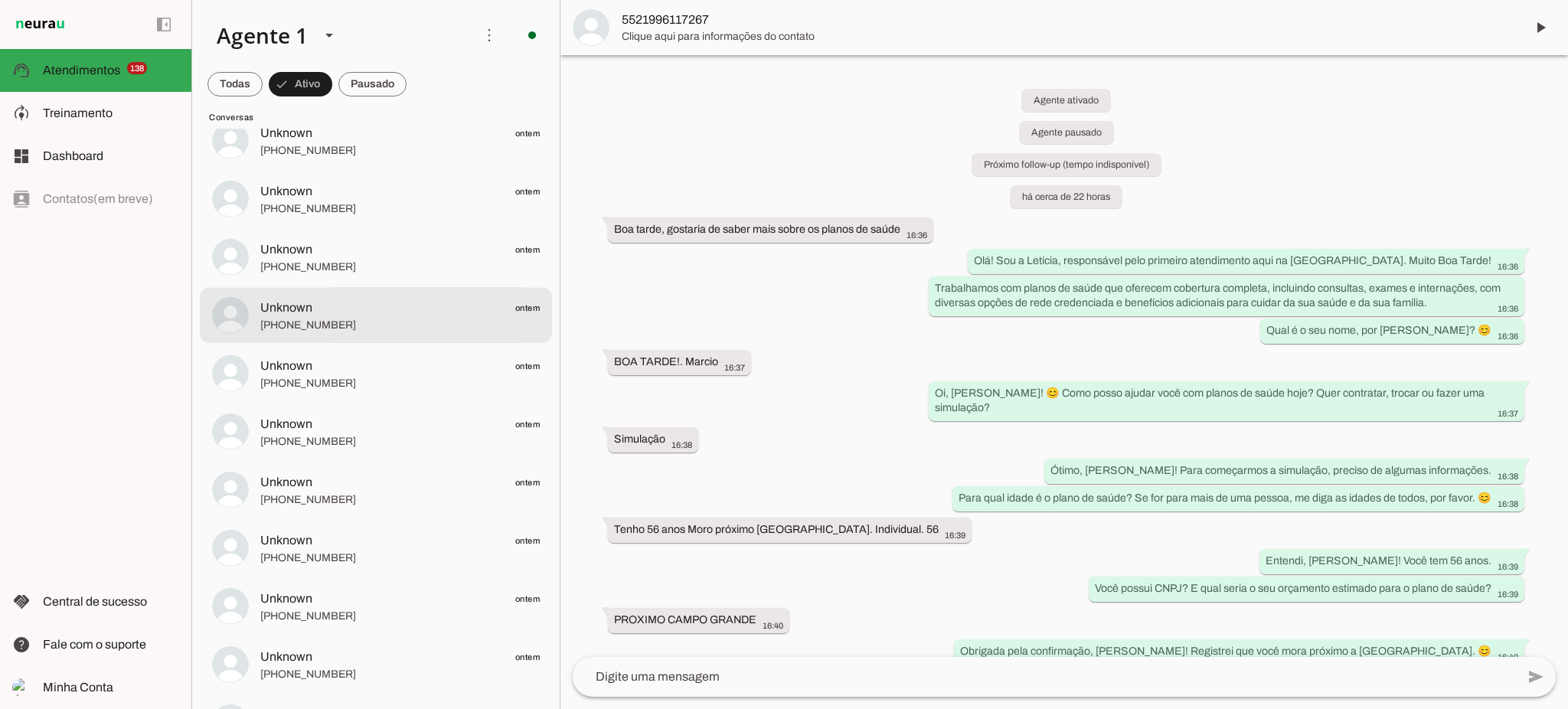
click at [310, 321] on span "[PHONE_NUMBER]" at bounding box center [399, 325] width 279 height 15
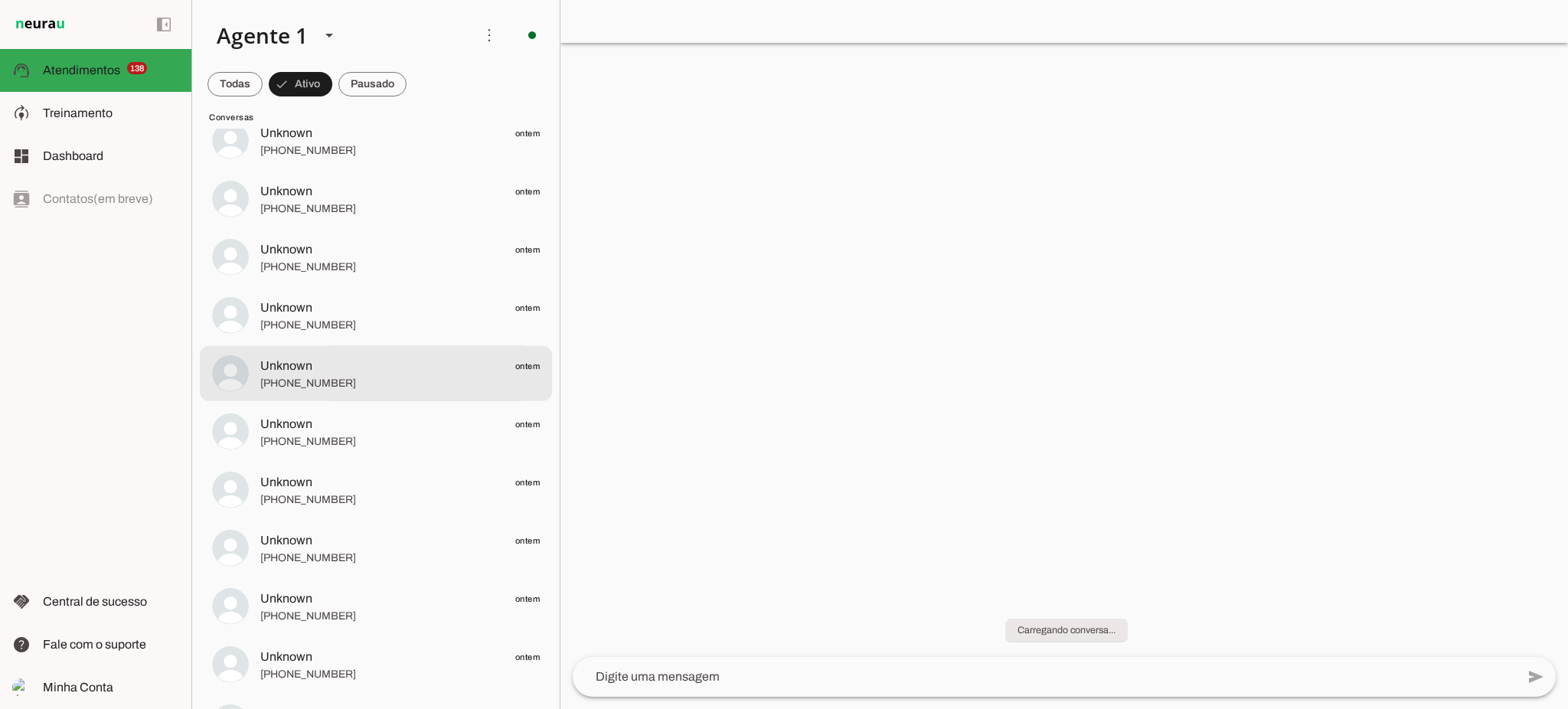
click at [316, 378] on span "[PHONE_NUMBER]" at bounding box center [399, 383] width 279 height 15
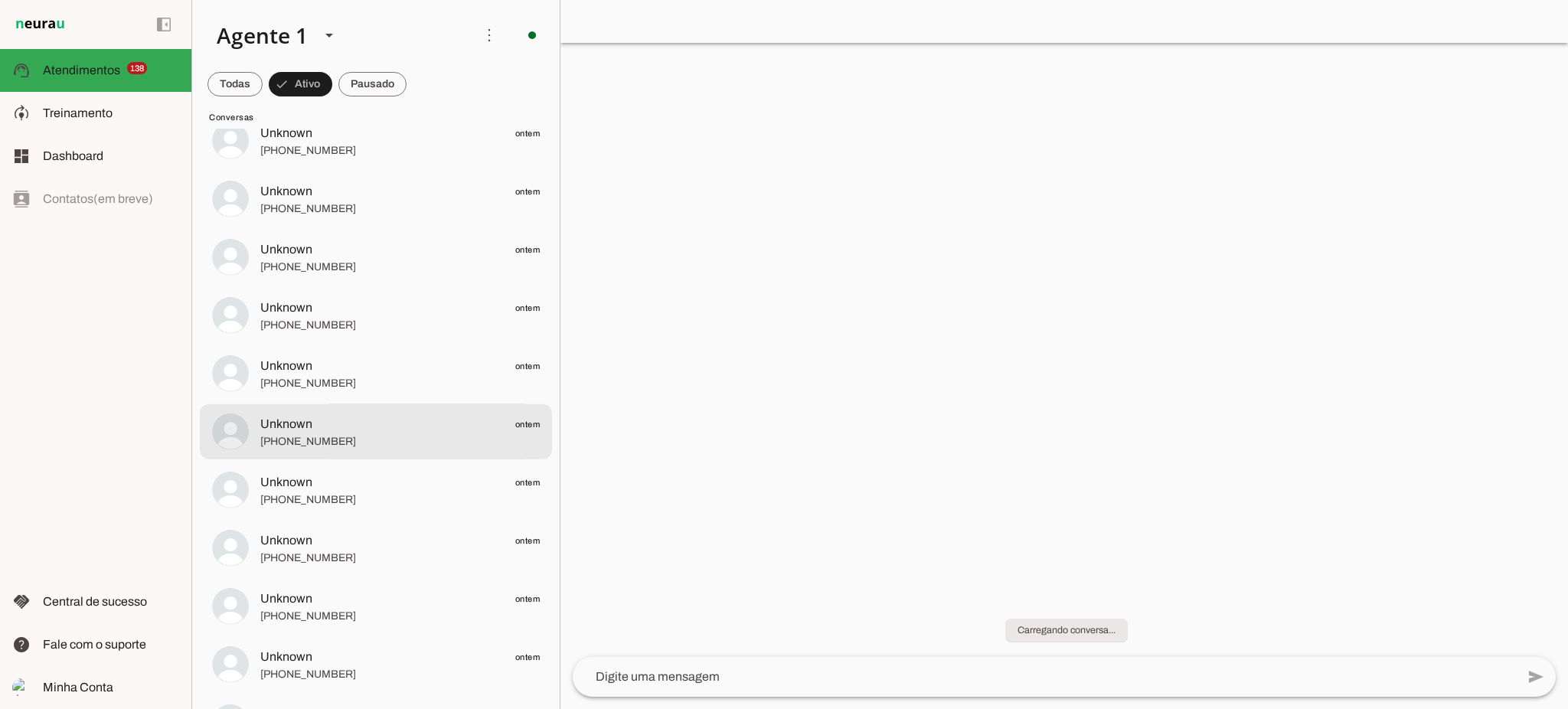
click at [311, 439] on span "[PHONE_NUMBER]" at bounding box center [399, 441] width 279 height 15
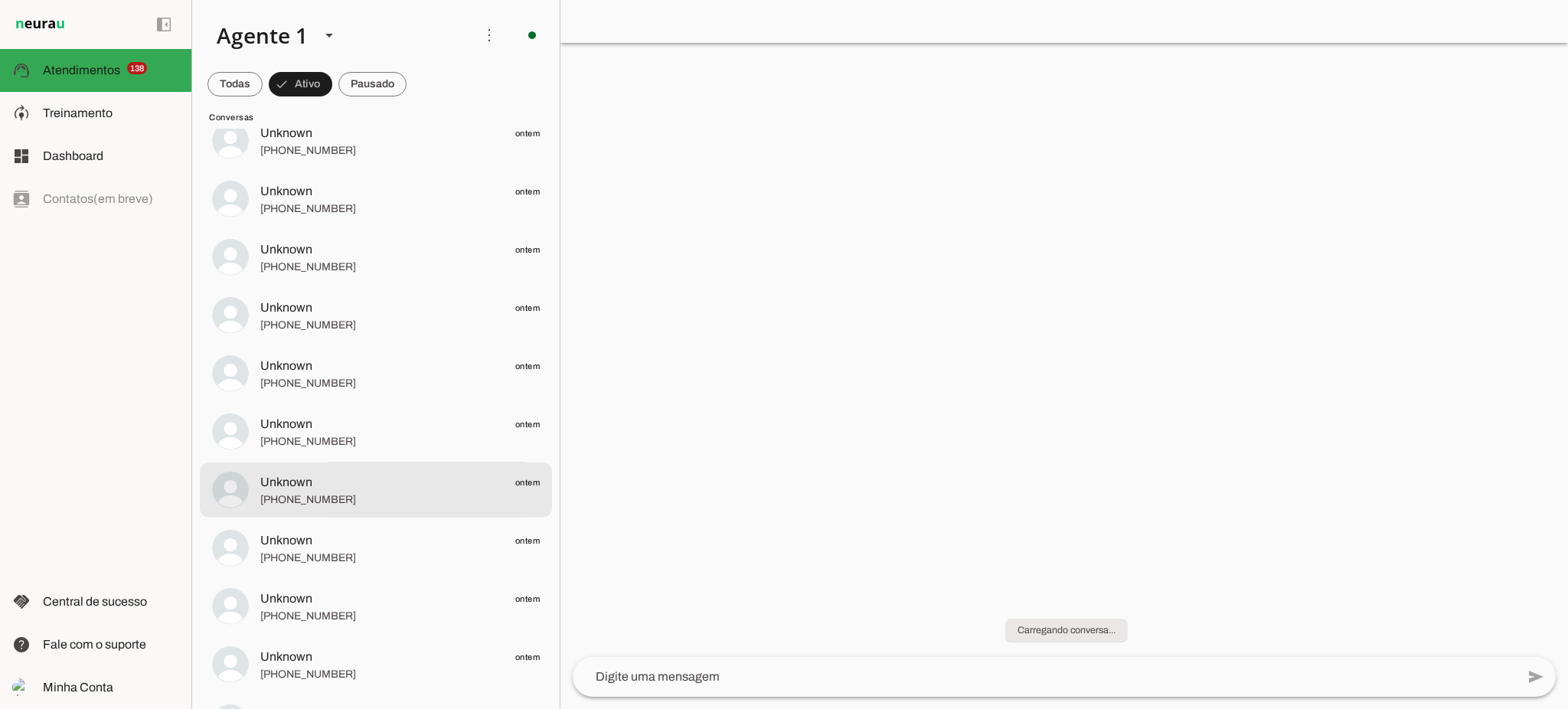
click at [318, 496] on span "[PHONE_NUMBER]" at bounding box center [399, 500] width 279 height 15
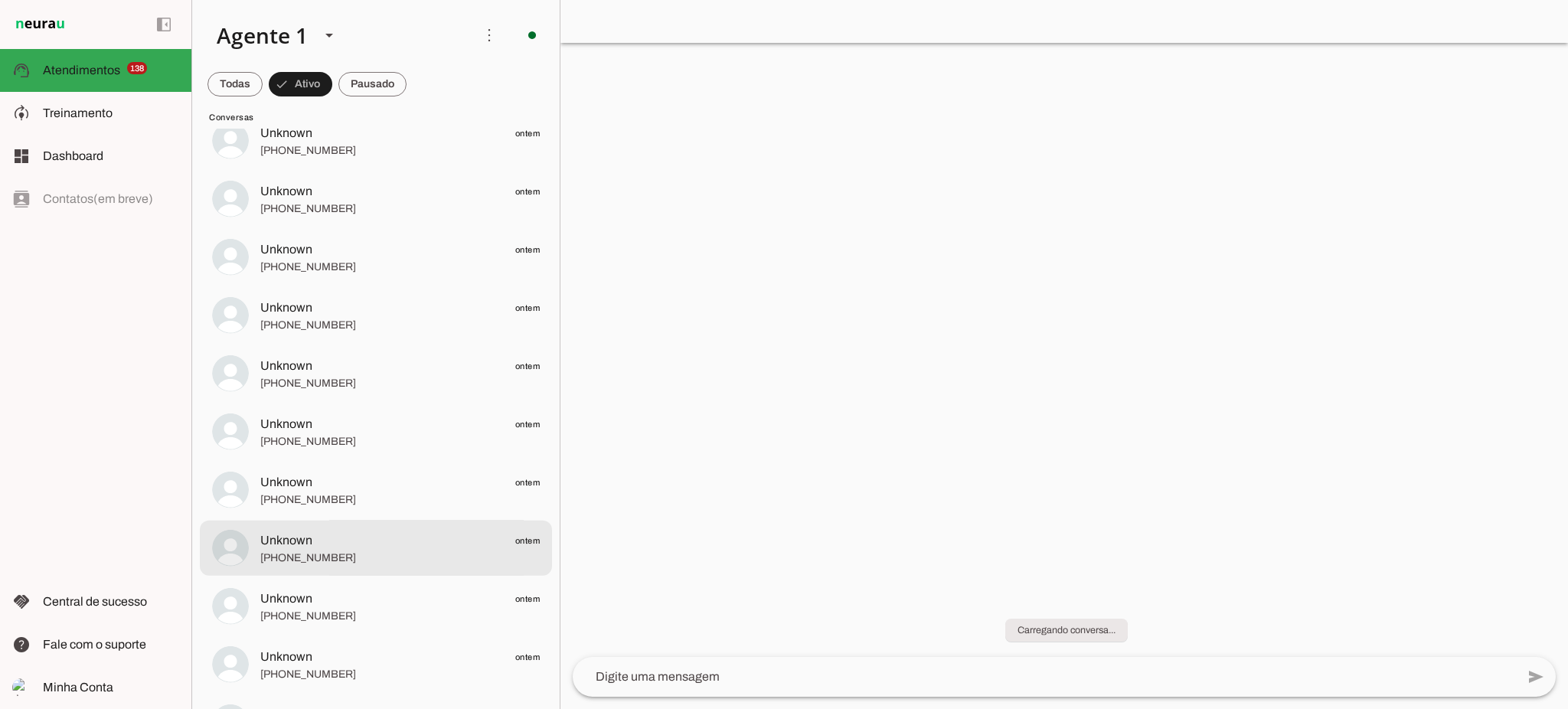
click at [318, 551] on span "[PHONE_NUMBER]" at bounding box center [399, 557] width 279 height 15
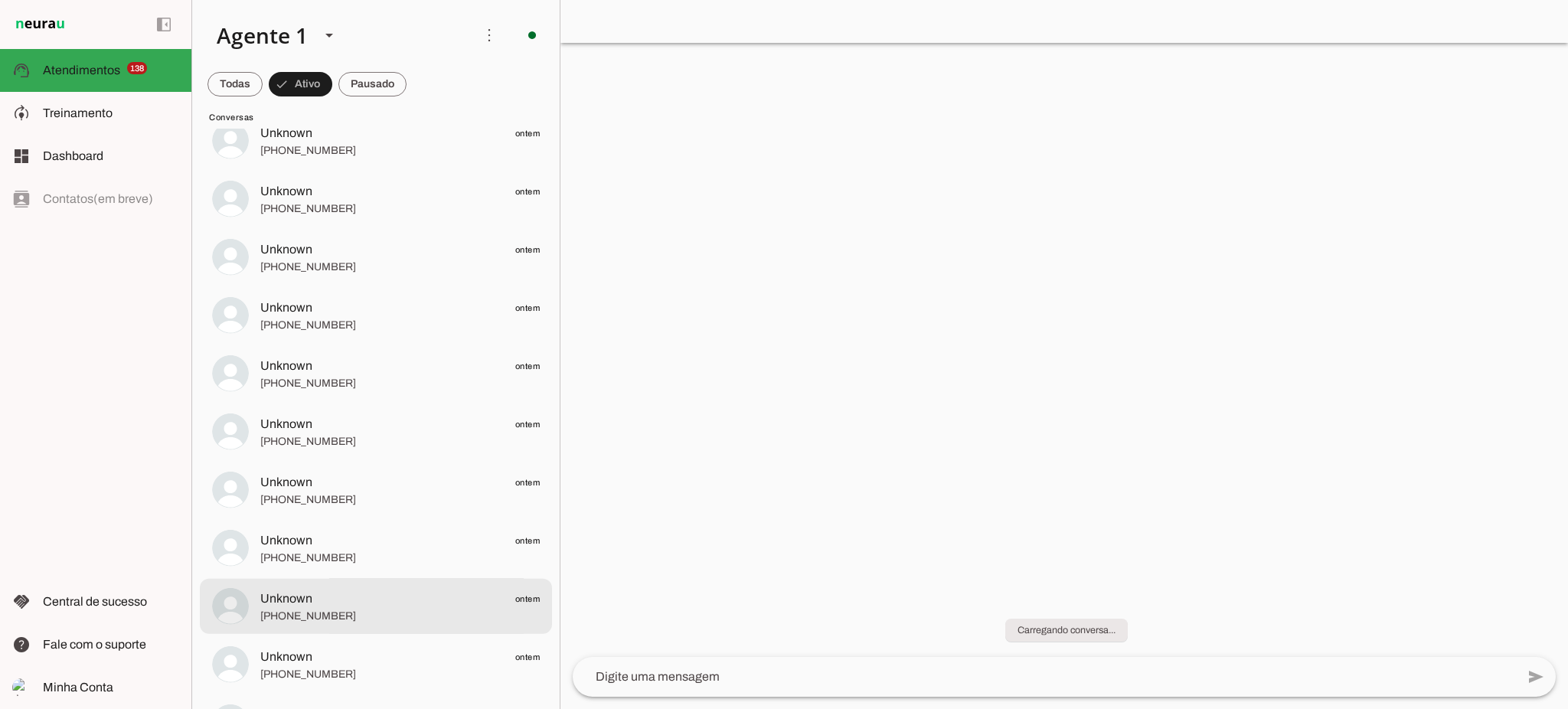
click at [333, 606] on span "Unknown ontem" at bounding box center [399, 599] width 279 height 19
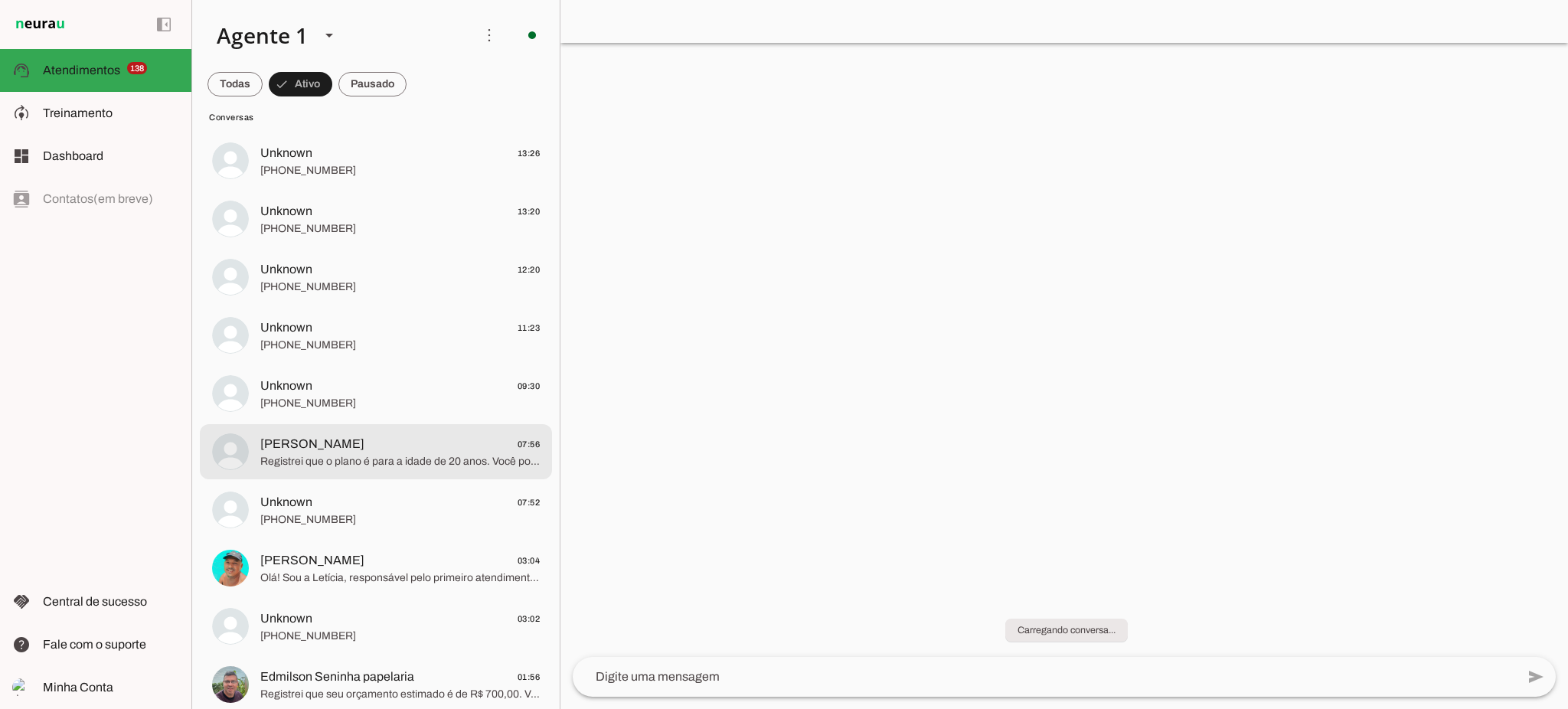
scroll to position [306, 0]
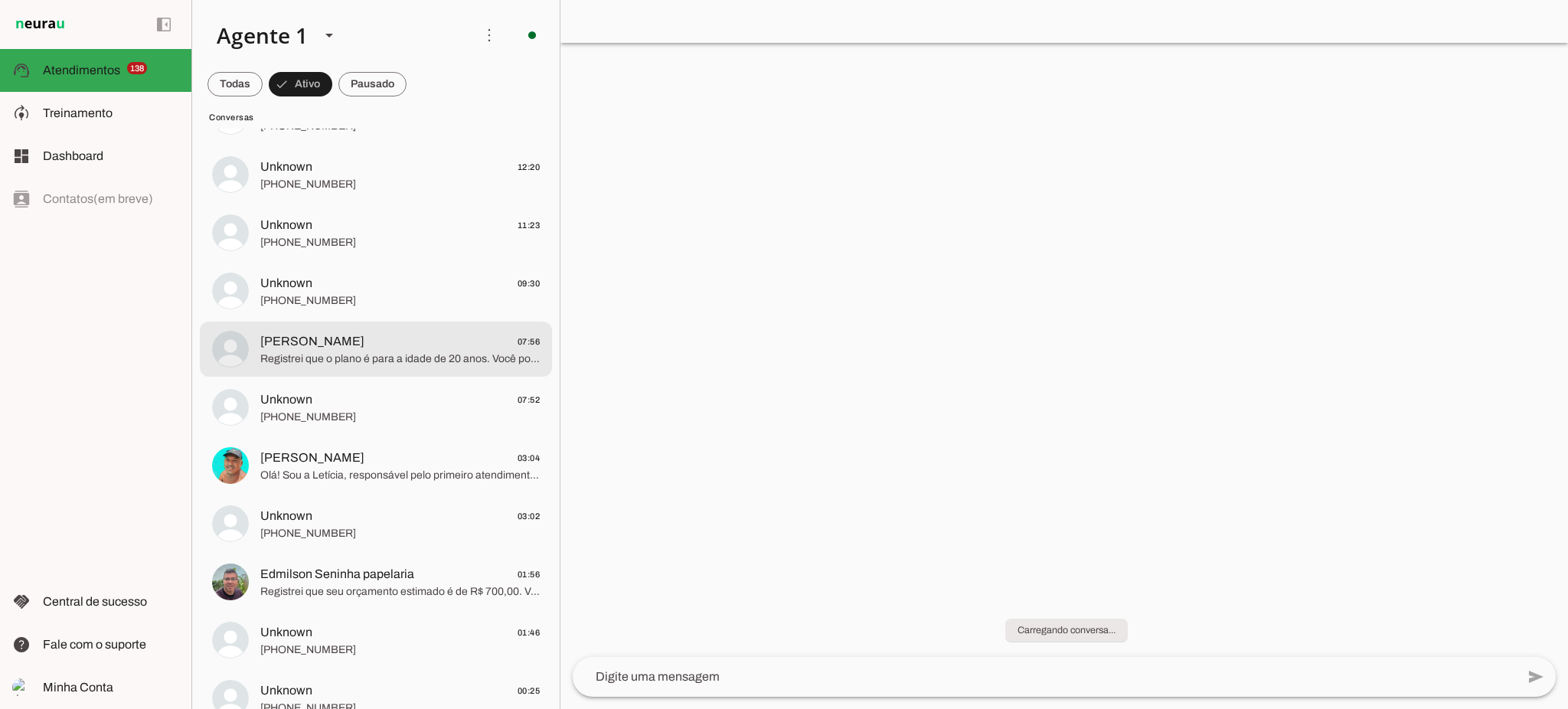
click at [365, 366] on div at bounding box center [399, 349] width 279 height 37
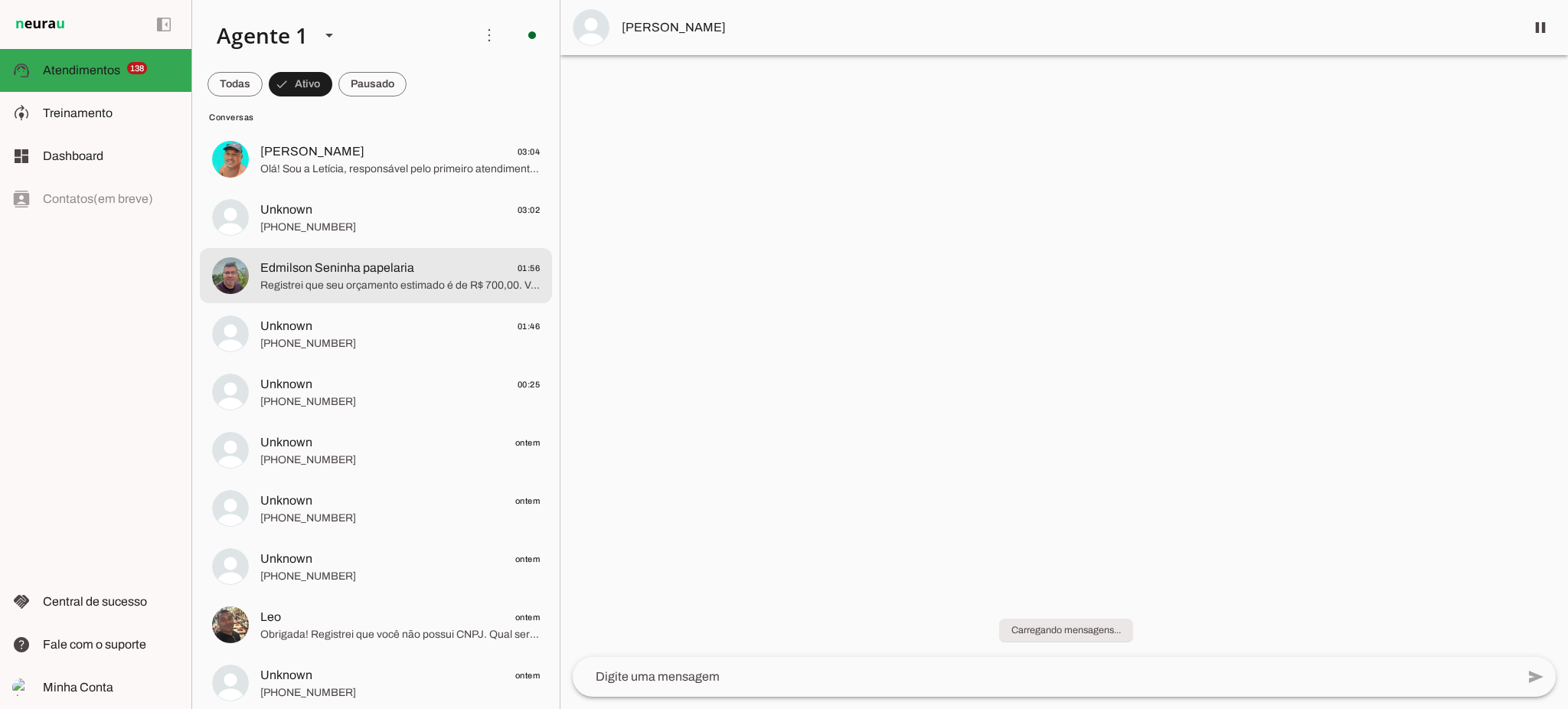
scroll to position [816, 0]
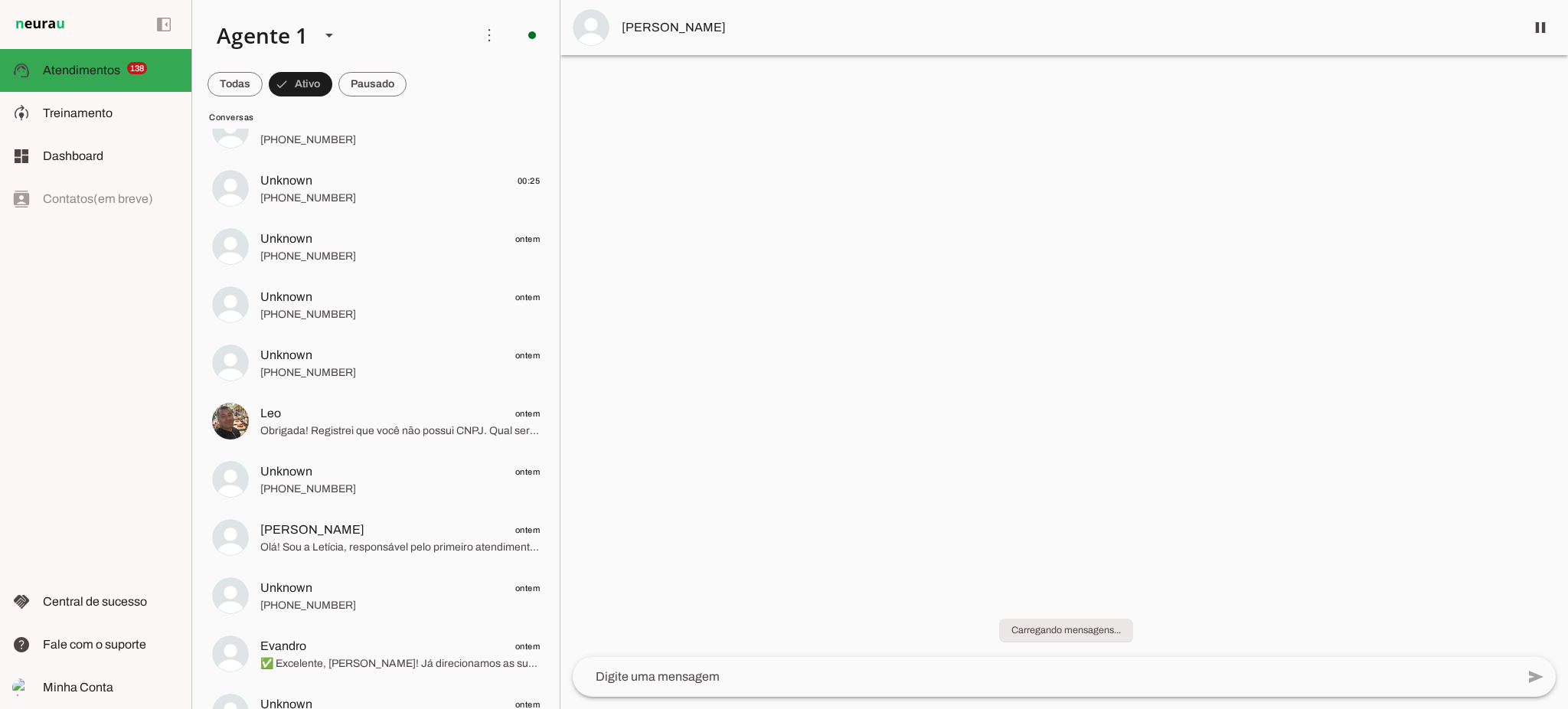
click at [974, 319] on div at bounding box center [1064, 354] width 1008 height 709
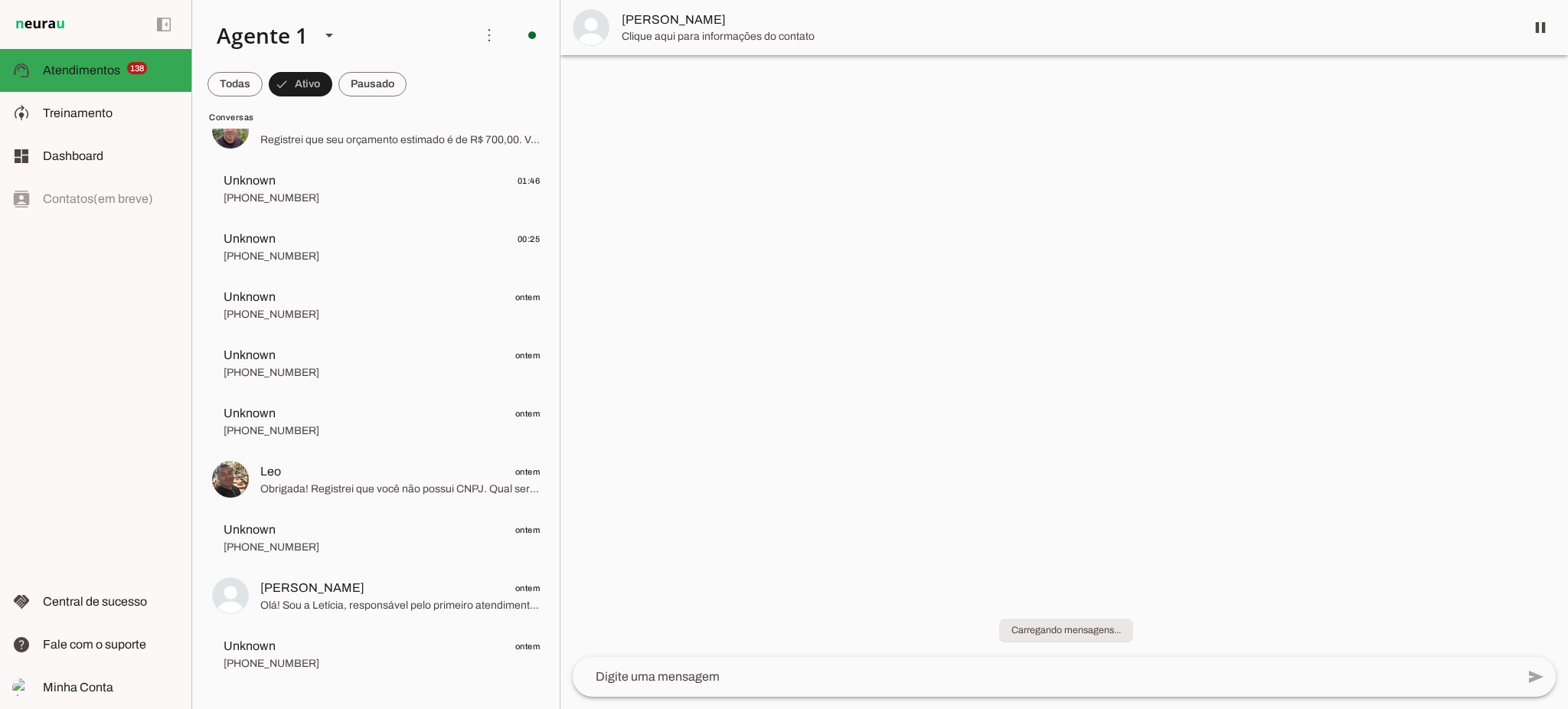
scroll to position [0, 0]
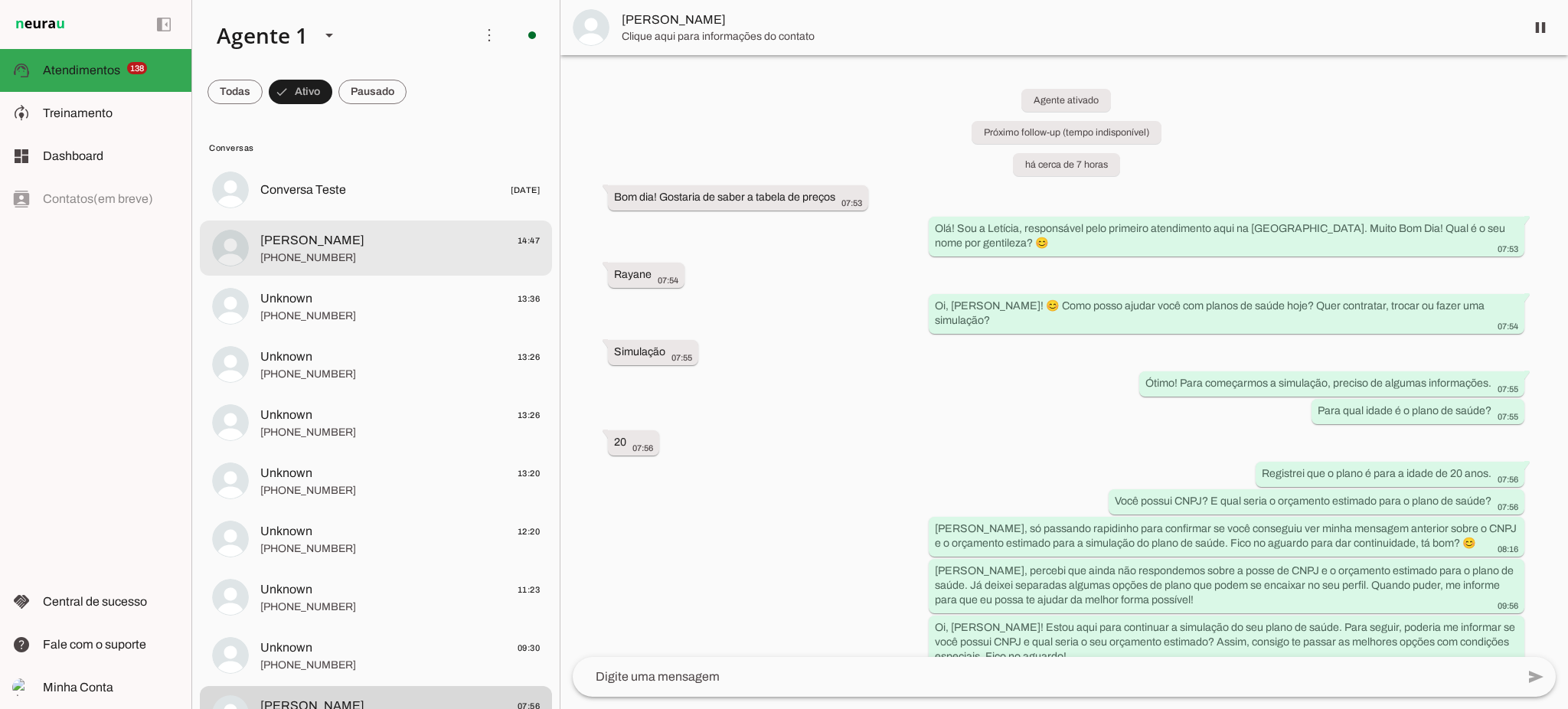
click at [390, 258] on span "[PHONE_NUMBER]" at bounding box center [399, 258] width 279 height 15
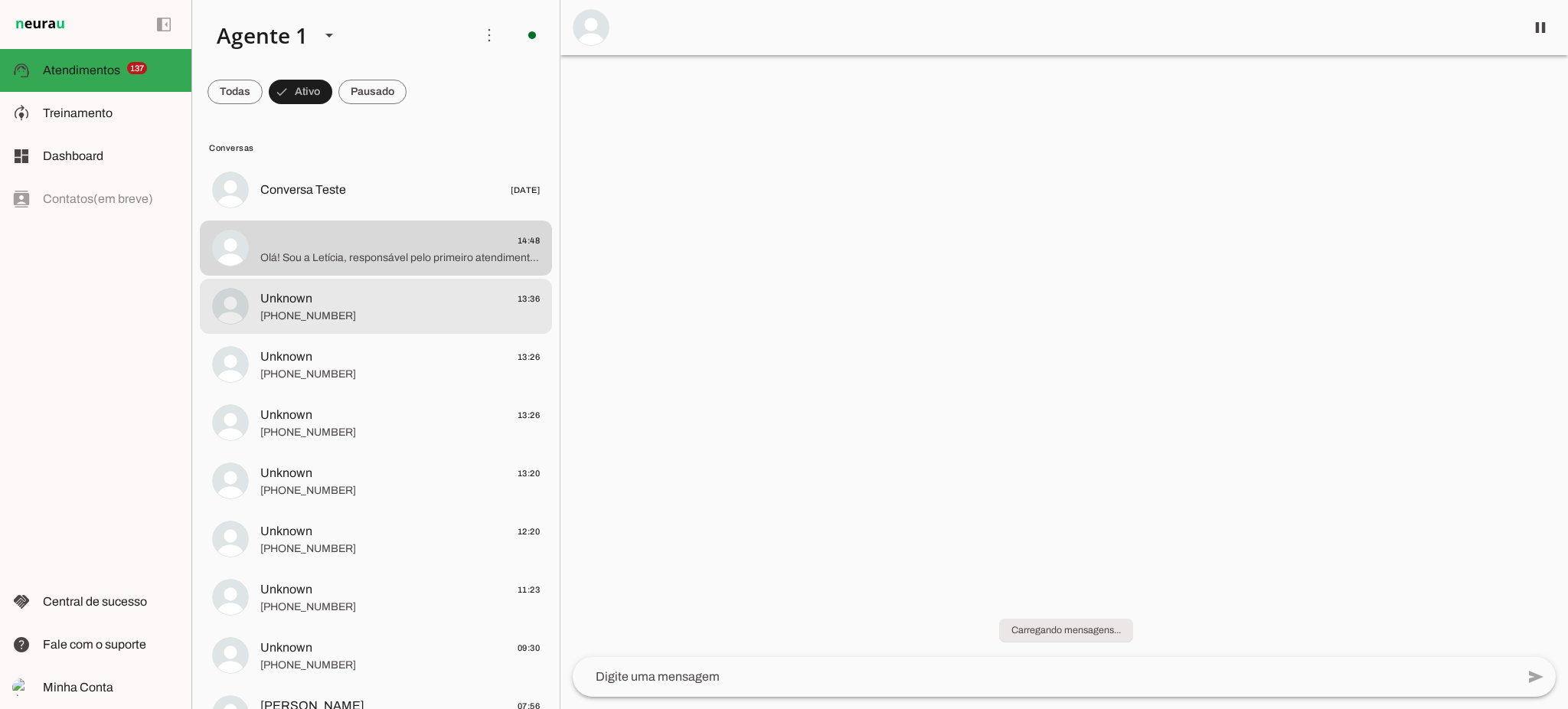
click at [333, 300] on span "Unknown 13:36" at bounding box center [399, 299] width 279 height 19
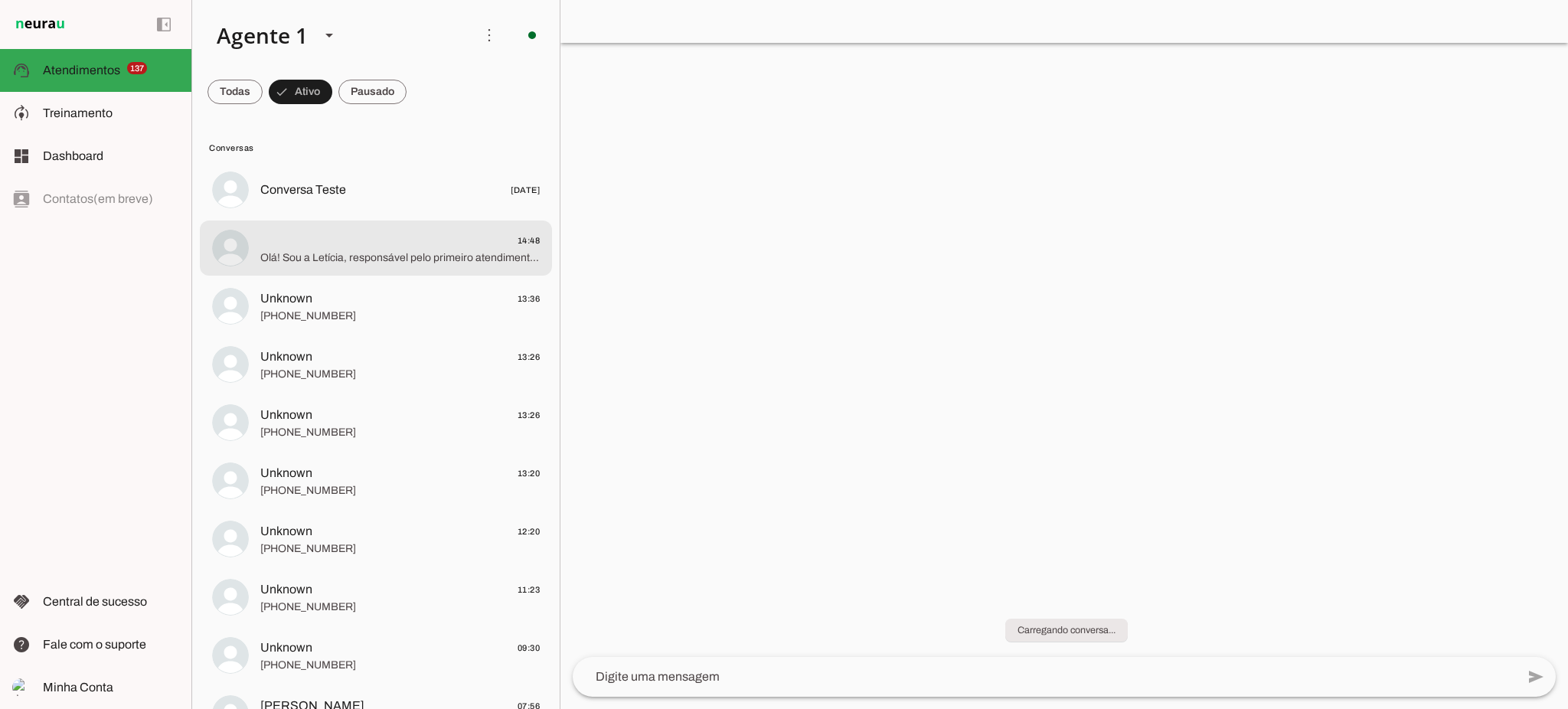
click at [340, 264] on span "Olá! Sou a Letícia, responsável pelo primeiro atendimento aqui na [GEOGRAPHIC_D…" at bounding box center [399, 258] width 279 height 15
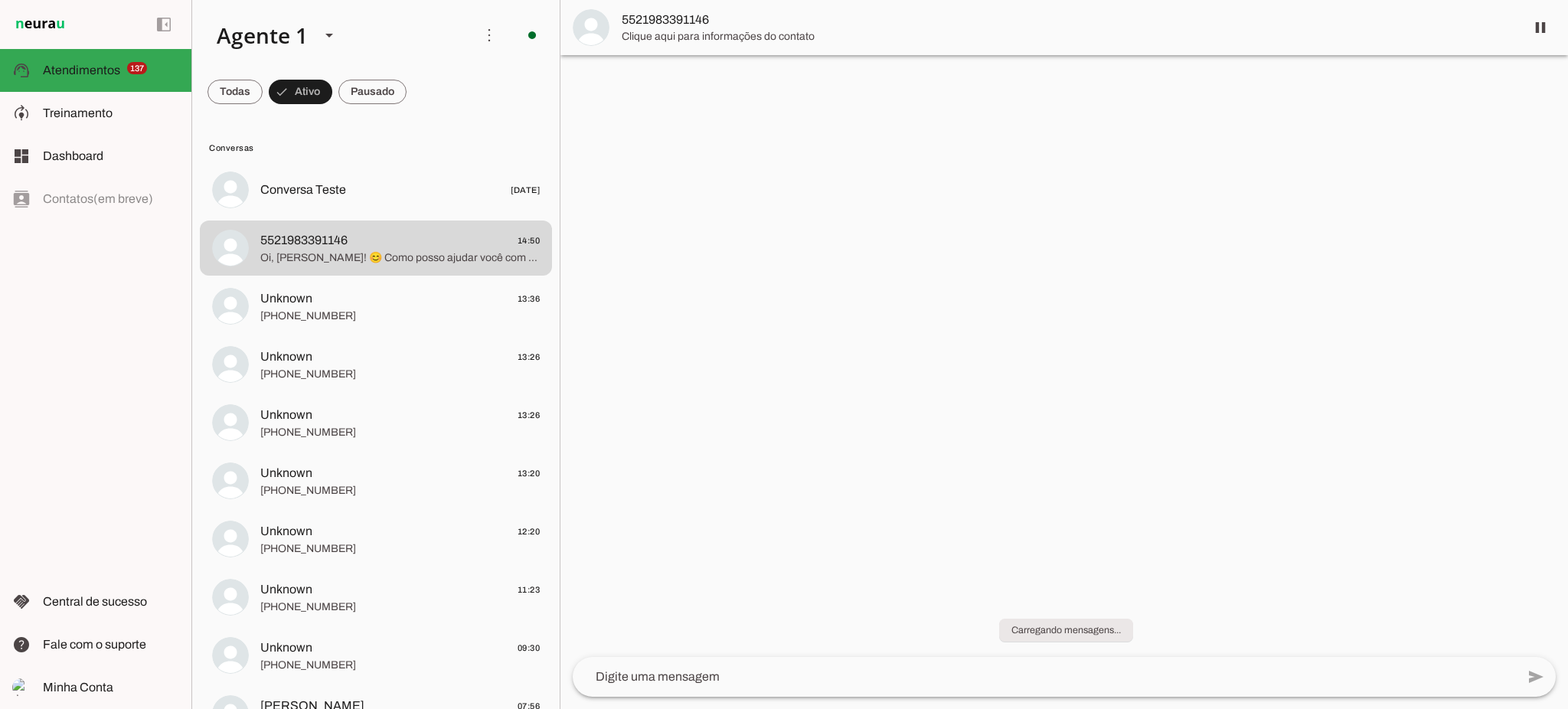
click at [667, 36] on span "Clique aqui para informações do contato" at bounding box center [1066, 36] width 891 height 15
